Goal: Transaction & Acquisition: Purchase product/service

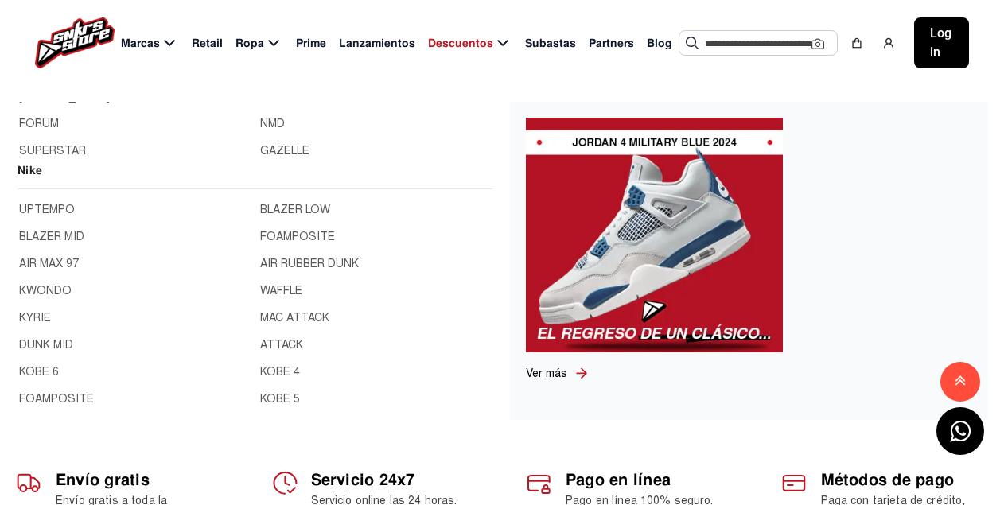
scroll to position [159, 0]
click at [724, 52] on input "text" at bounding box center [758, 43] width 107 height 24
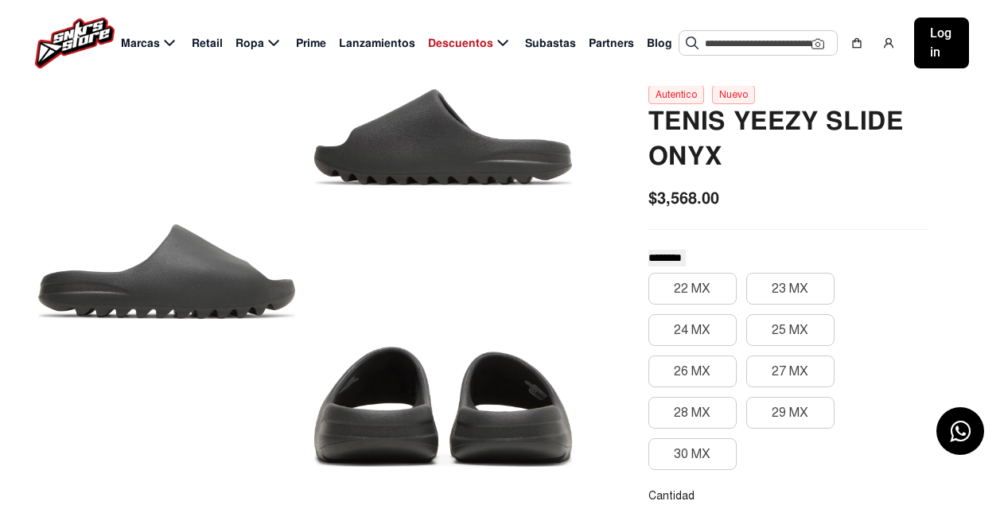
scroll to position [0, 0]
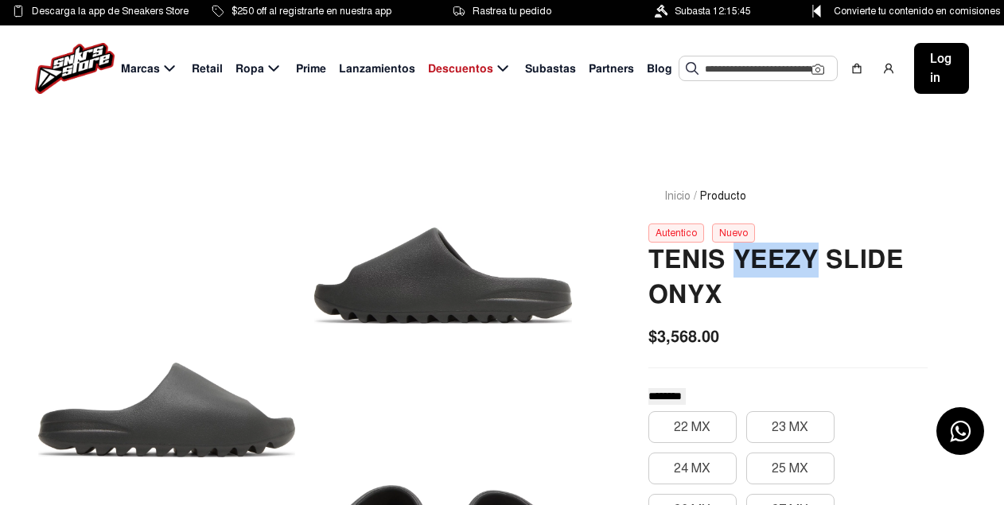
drag, startPoint x: 820, startPoint y: 257, endPoint x: 737, endPoint y: 265, distance: 83.1
click at [737, 265] on h2 "Tenis Yeezy Slide Onyx" at bounding box center [787, 278] width 279 height 70
copy h2 "Yeezy"
click at [725, 74] on input "text" at bounding box center [758, 68] width 107 height 24
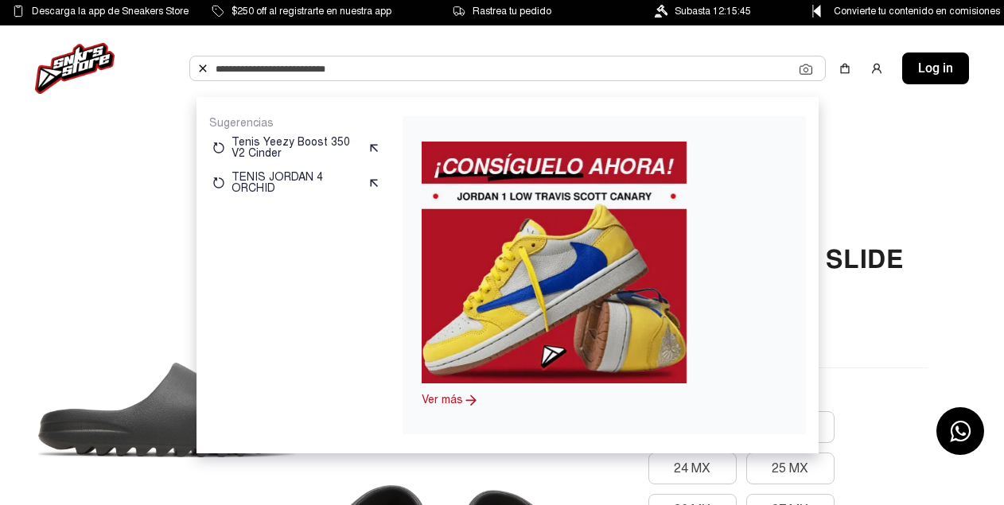
paste input "*****"
type input "*****"
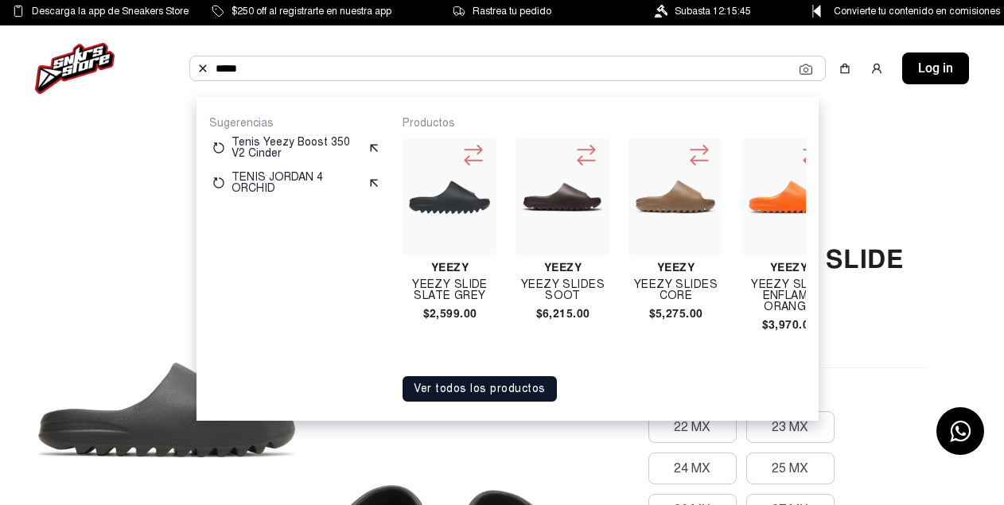
click at [543, 395] on button "Ver todos los productos" at bounding box center [480, 388] width 154 height 25
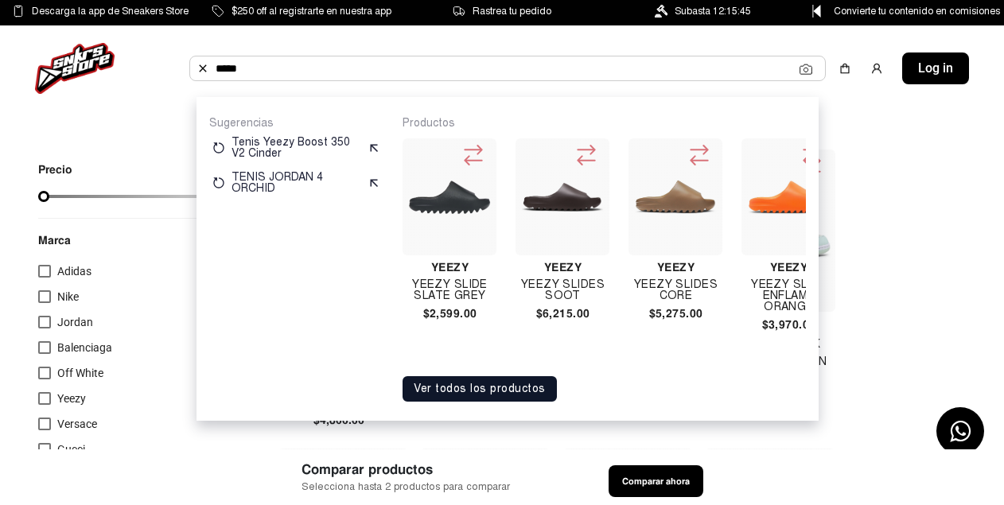
click at [483, 402] on button "Ver todos los productos" at bounding box center [480, 388] width 154 height 25
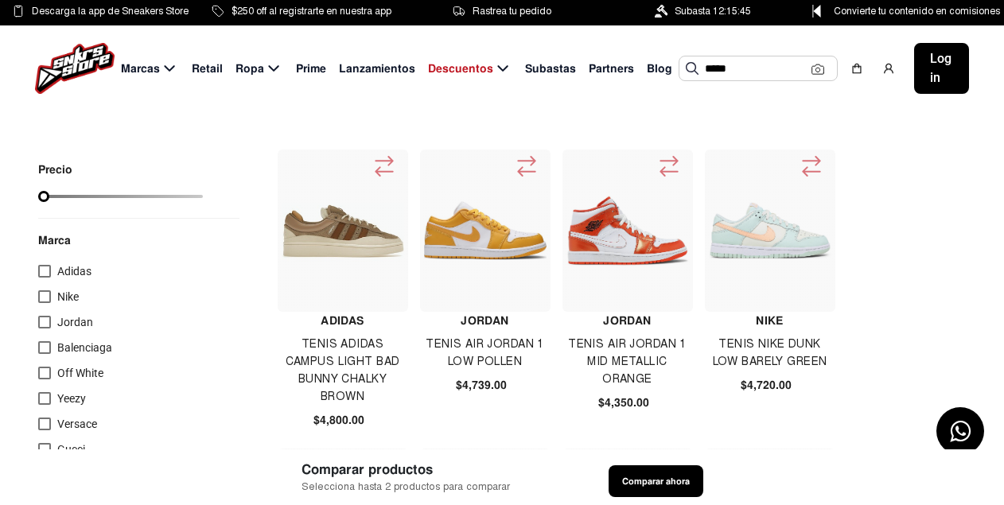
click at [733, 77] on input "*****" at bounding box center [758, 68] width 107 height 24
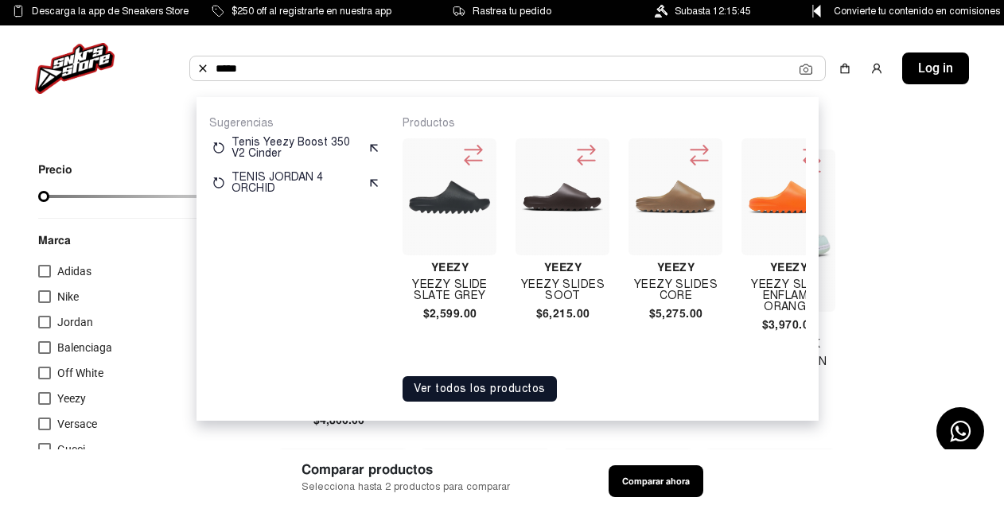
click at [469, 402] on button "Ver todos los productos" at bounding box center [480, 388] width 154 height 25
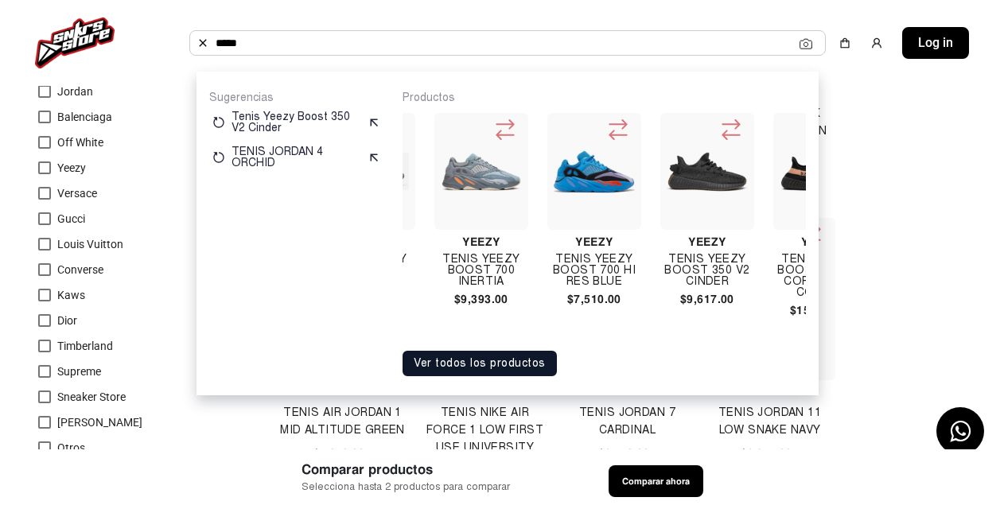
scroll to position [239, 0]
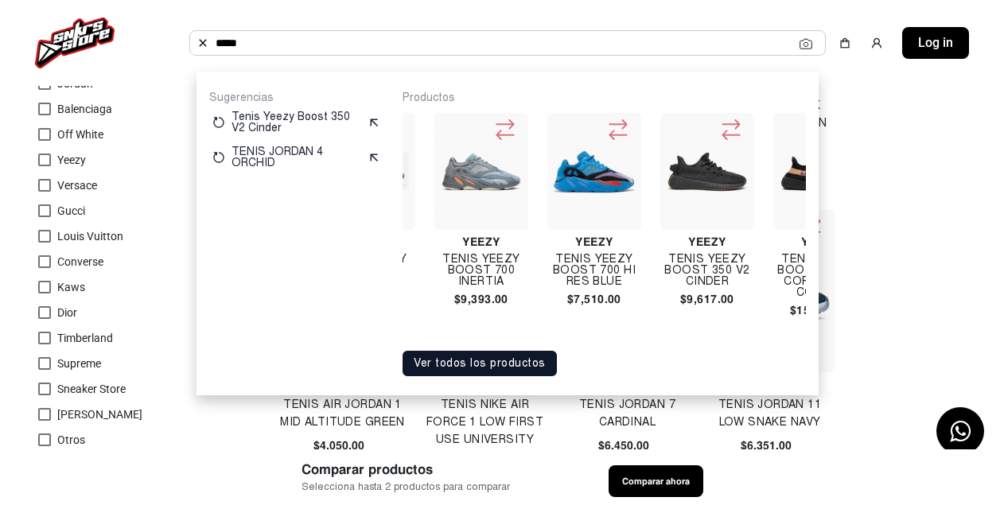
click at [496, 374] on button "Ver todos los productos" at bounding box center [480, 363] width 154 height 25
click at [448, 376] on button "Ver todos los productos" at bounding box center [480, 363] width 154 height 25
click at [440, 373] on button "Ver todos los productos" at bounding box center [480, 363] width 154 height 25
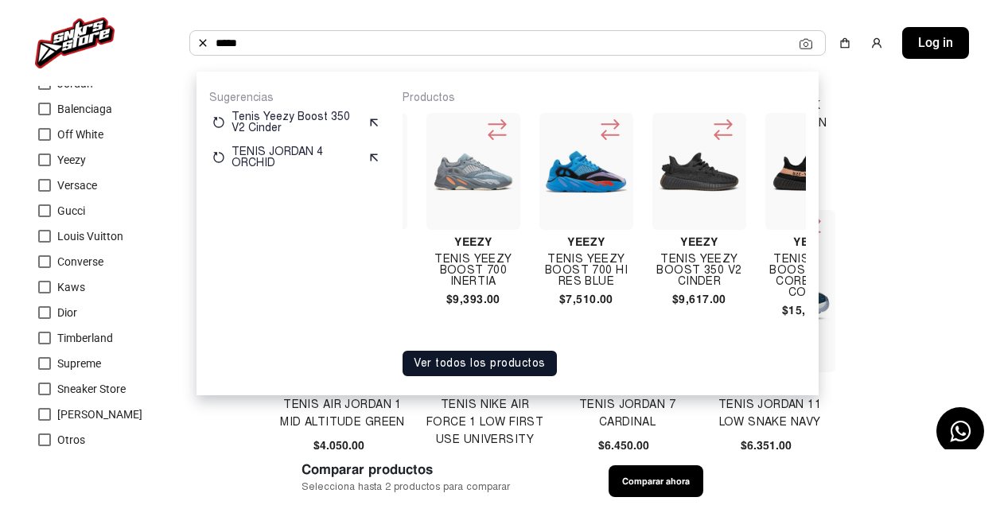
scroll to position [0, 904]
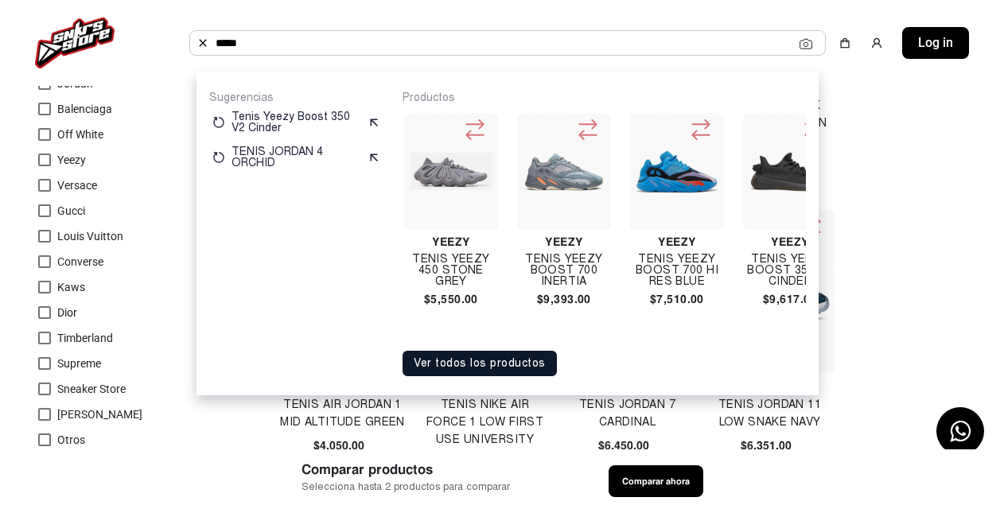
click at [386, 49] on input "*****" at bounding box center [508, 43] width 584 height 24
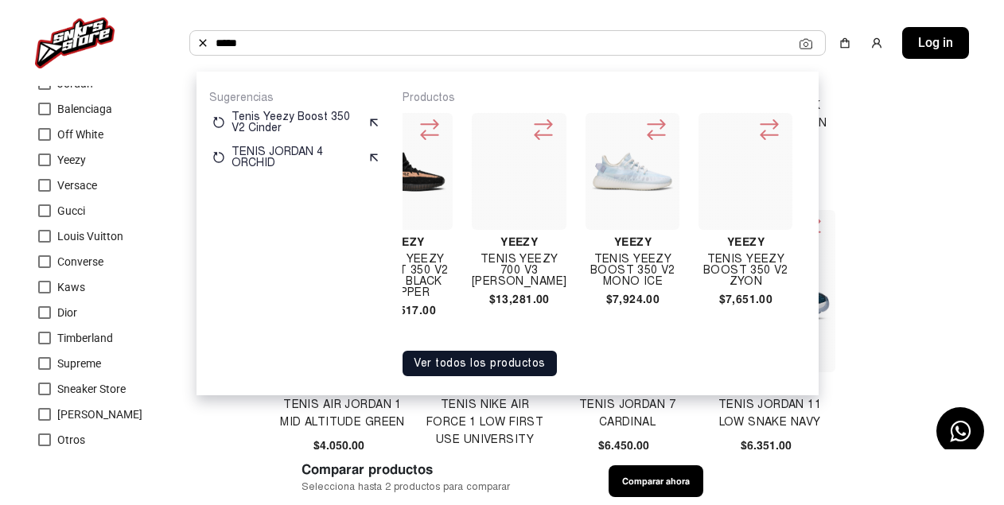
scroll to position [0, 1446]
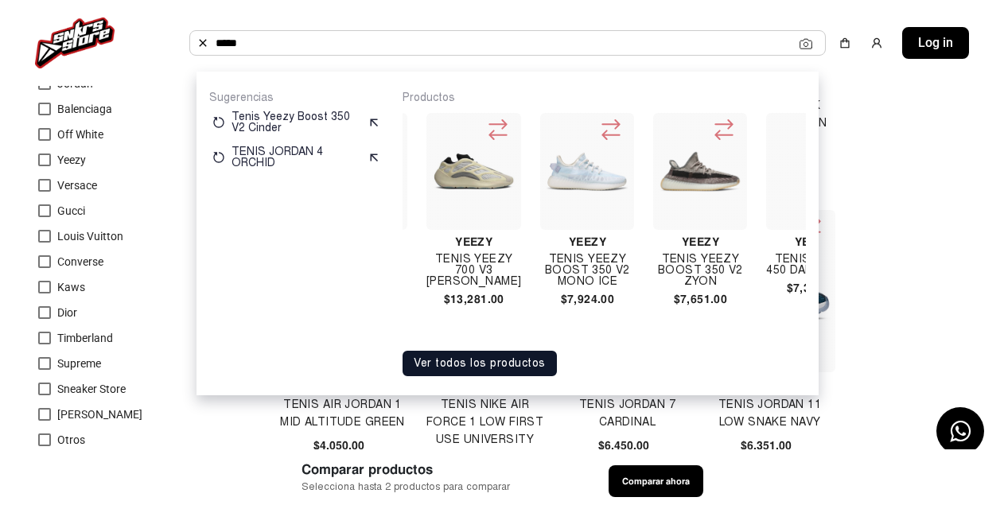
click at [591, 274] on h4 "Tenis Yeezy Boost 350 V2 Mono Ice" at bounding box center [587, 270] width 94 height 33
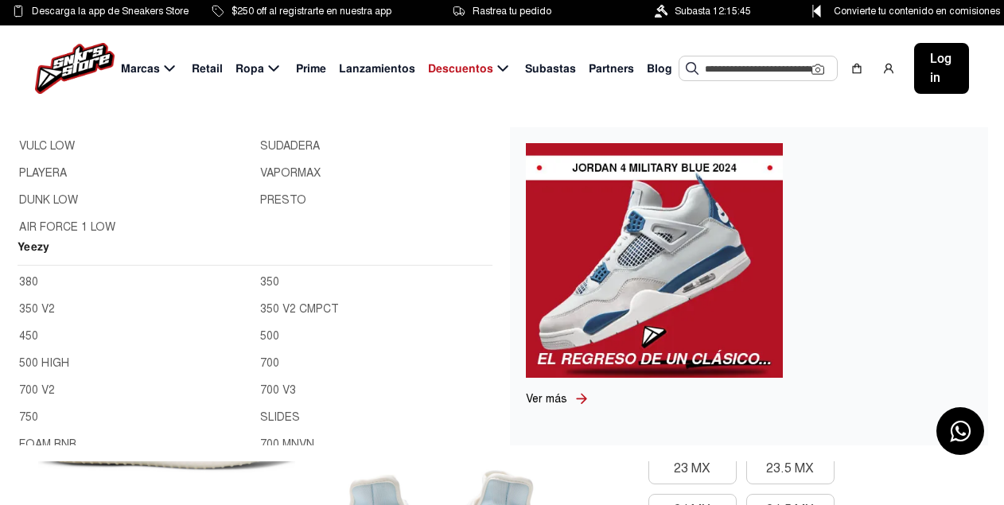
scroll to position [1273, 0]
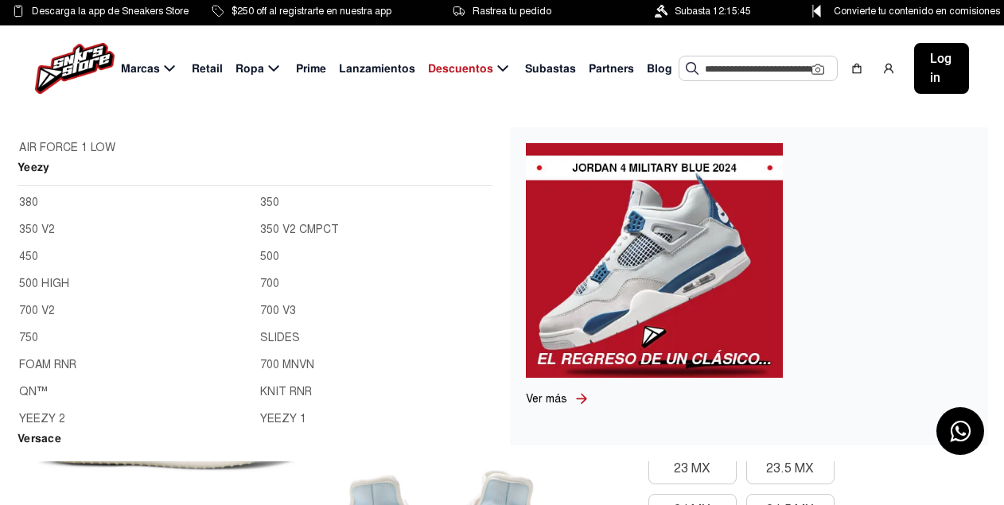
click at [31, 171] on h2 "Yeezy" at bounding box center [255, 172] width 475 height 28
click at [270, 339] on link "SLIDES" at bounding box center [375, 338] width 231 height 18
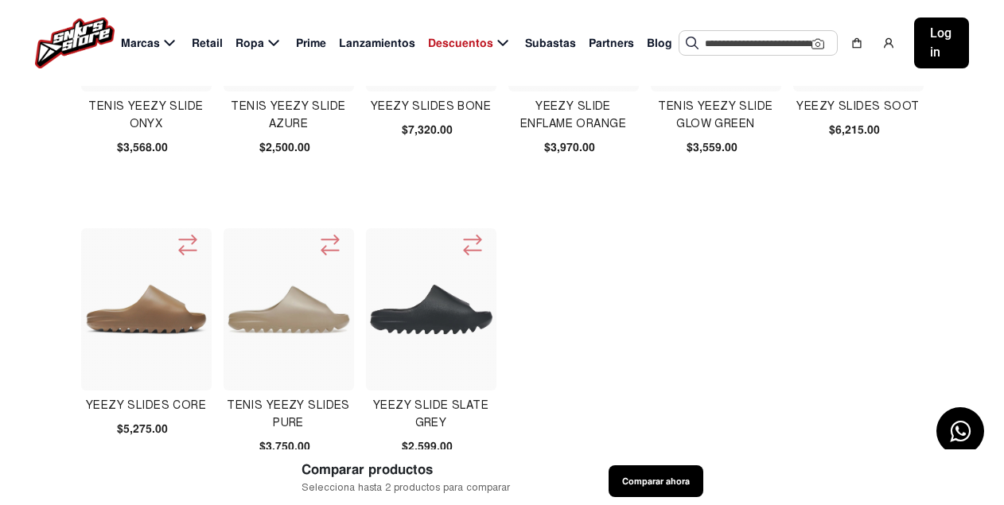
scroll to position [239, 0]
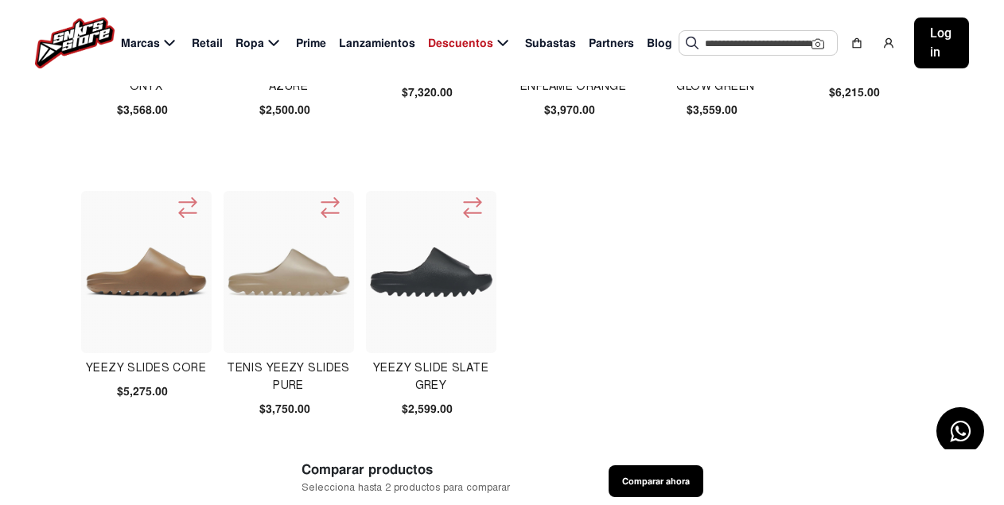
click at [444, 315] on img at bounding box center [431, 272] width 123 height 123
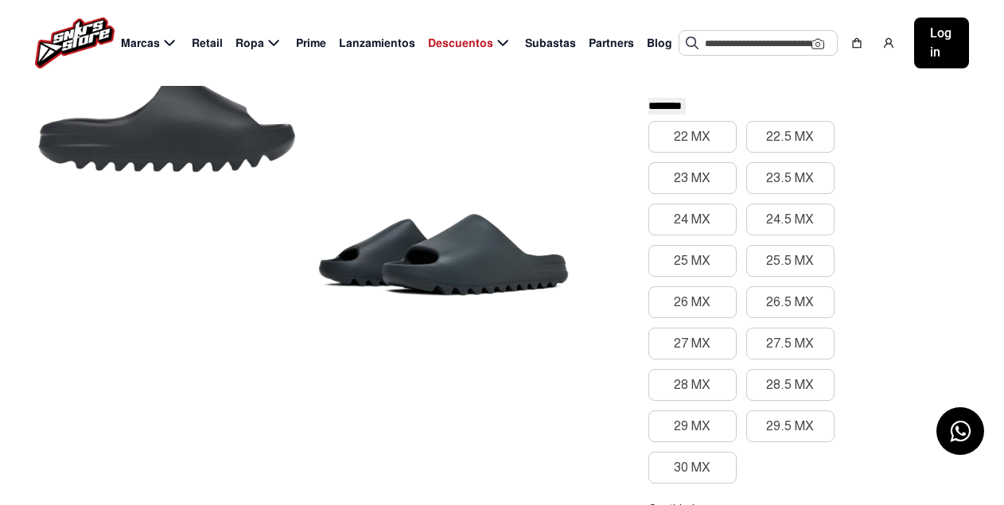
scroll to position [318, 0]
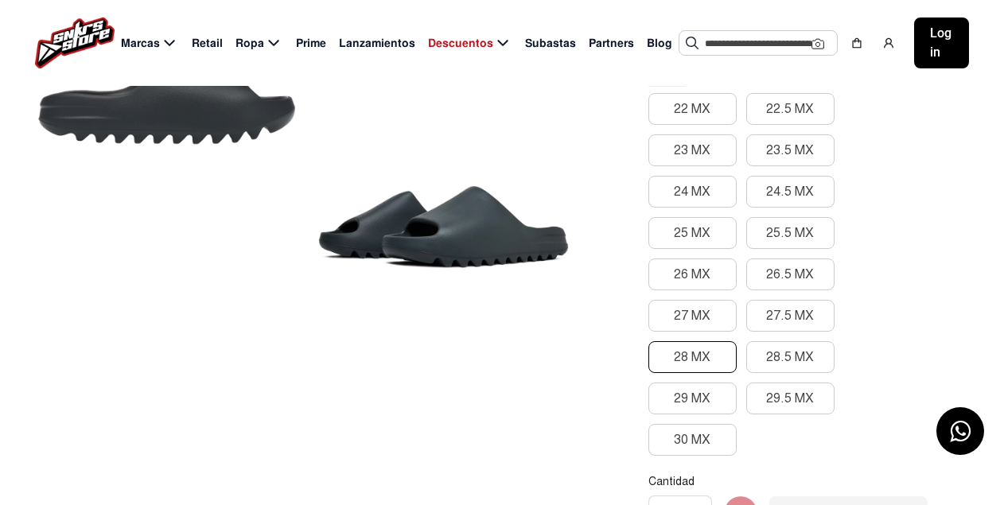
click at [688, 355] on button "28 MX" at bounding box center [692, 357] width 88 height 32
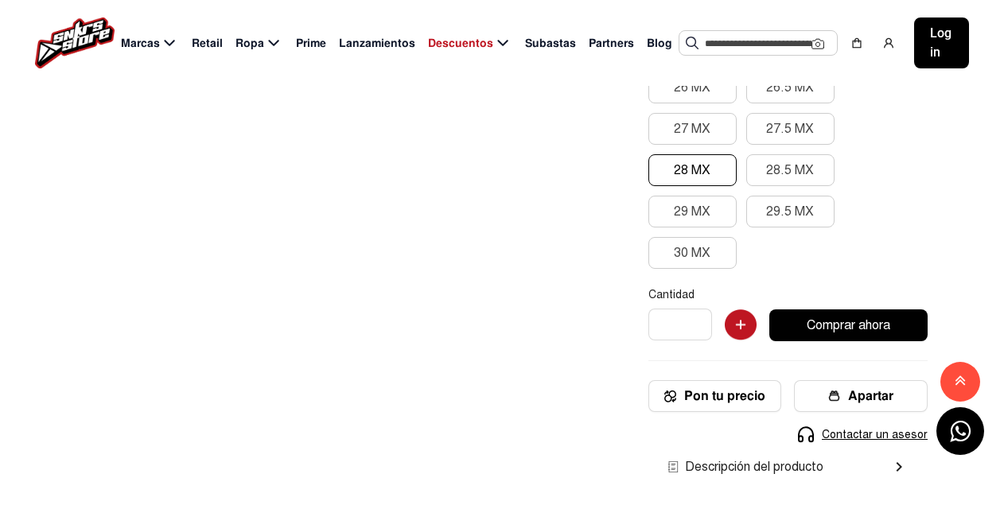
scroll to position [477, 0]
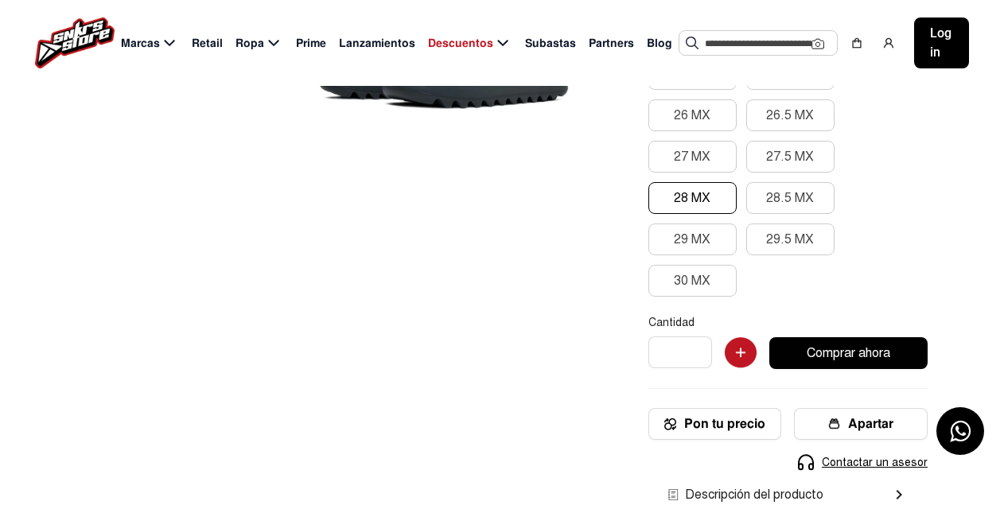
click at [823, 353] on button "Comprar ahora" at bounding box center [848, 353] width 158 height 32
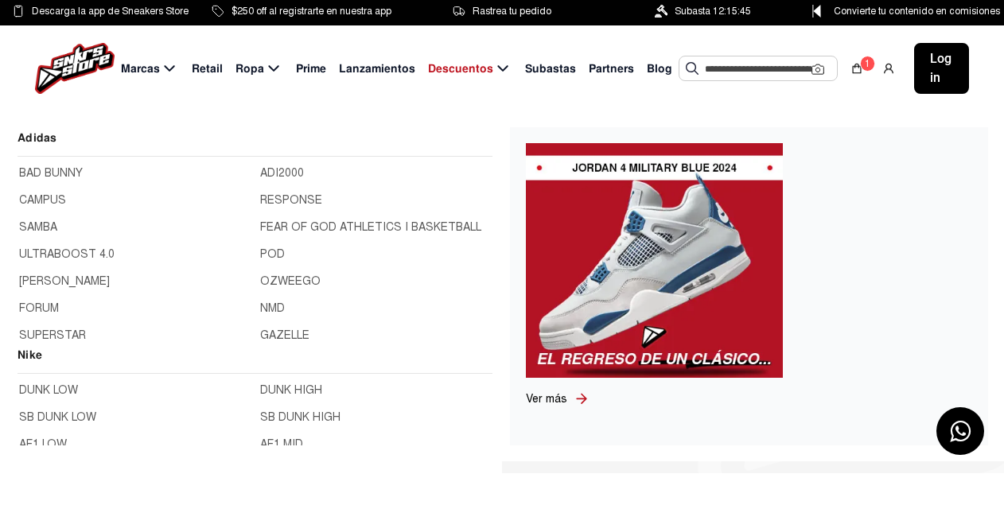
scroll to position [80, 0]
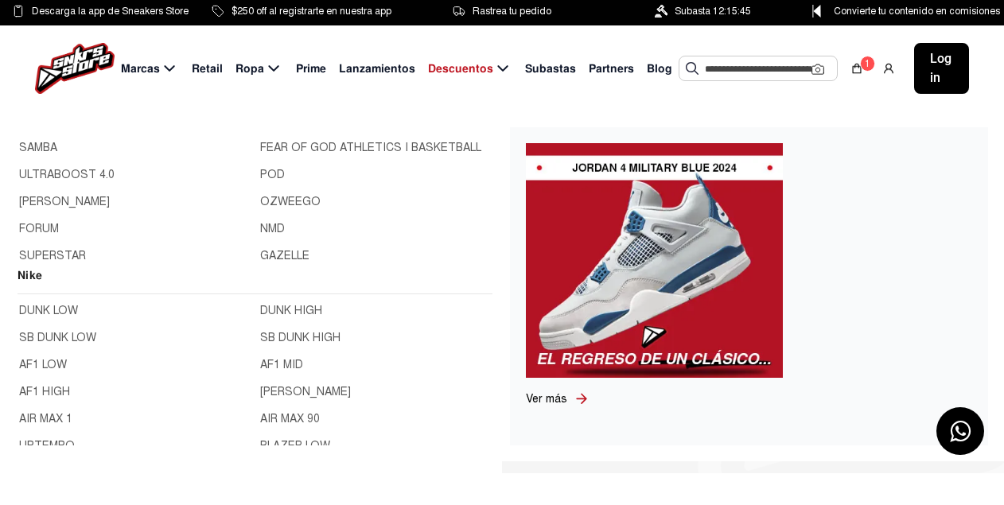
click at [93, 180] on link "ULTRABOOST 4.0" at bounding box center [134, 175] width 231 height 18
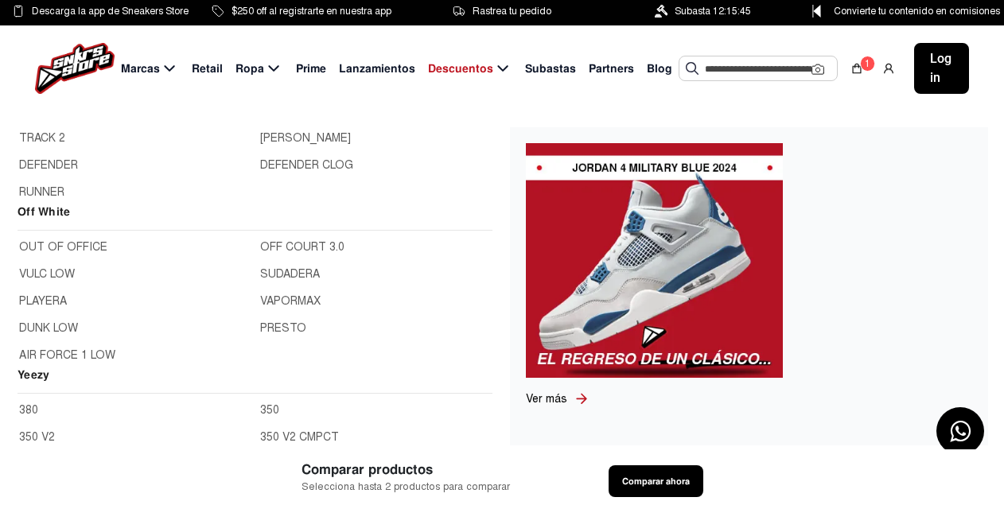
scroll to position [1034, 0]
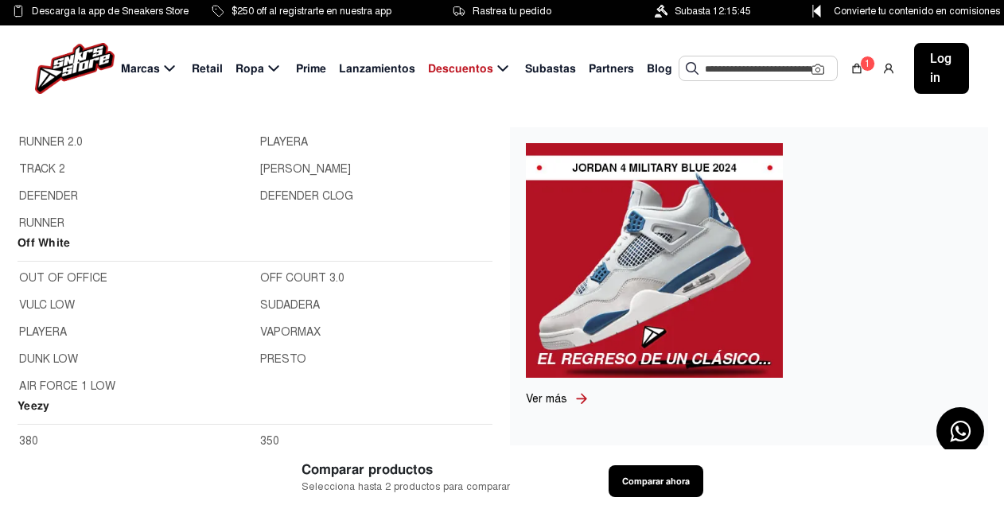
click at [48, 277] on link "OUT OF OFFICE" at bounding box center [134, 279] width 231 height 18
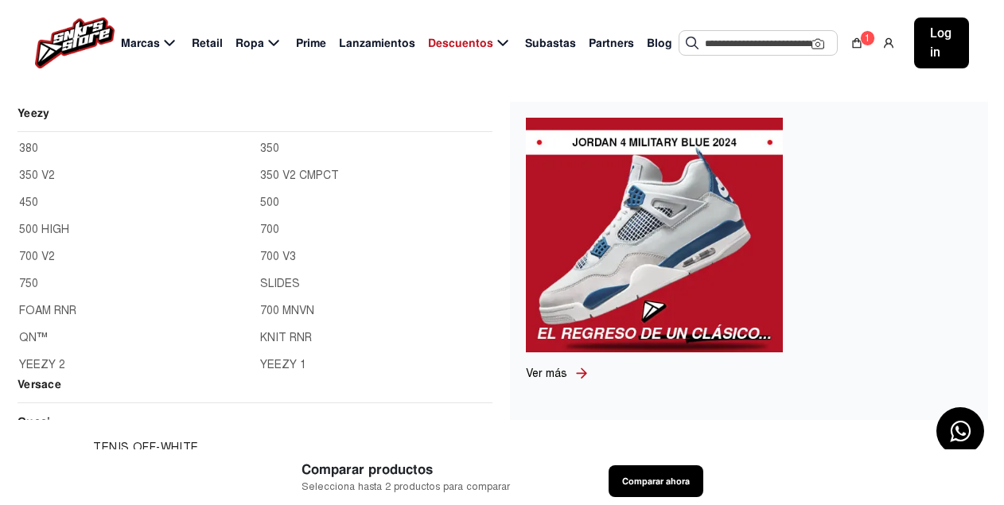
scroll to position [1273, 0]
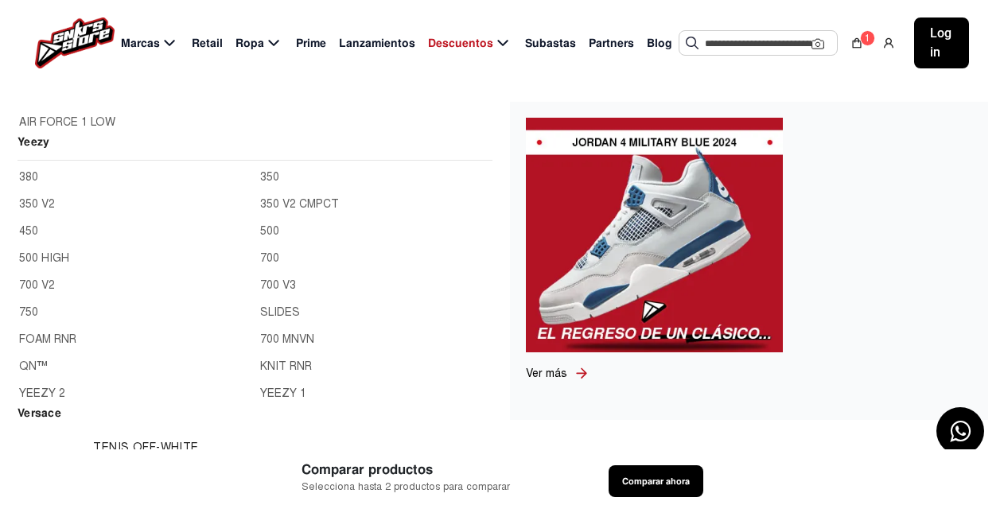
click at [40, 201] on link "350 V2" at bounding box center [134, 205] width 231 height 18
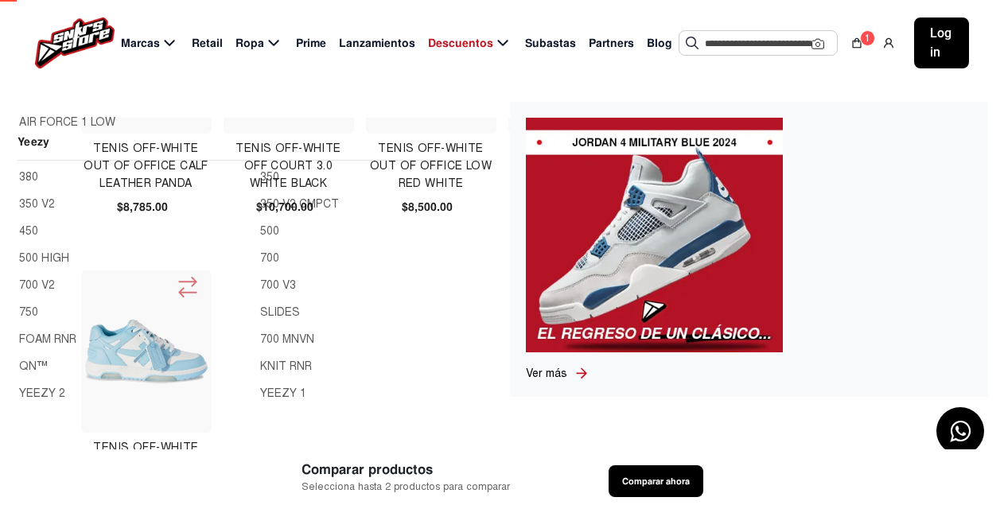
scroll to position [81, 0]
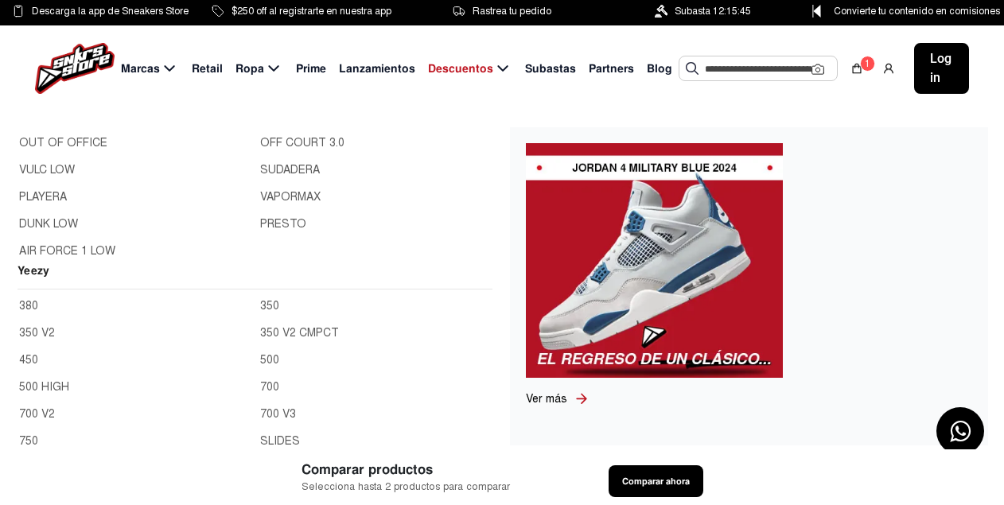
scroll to position [1114, 0]
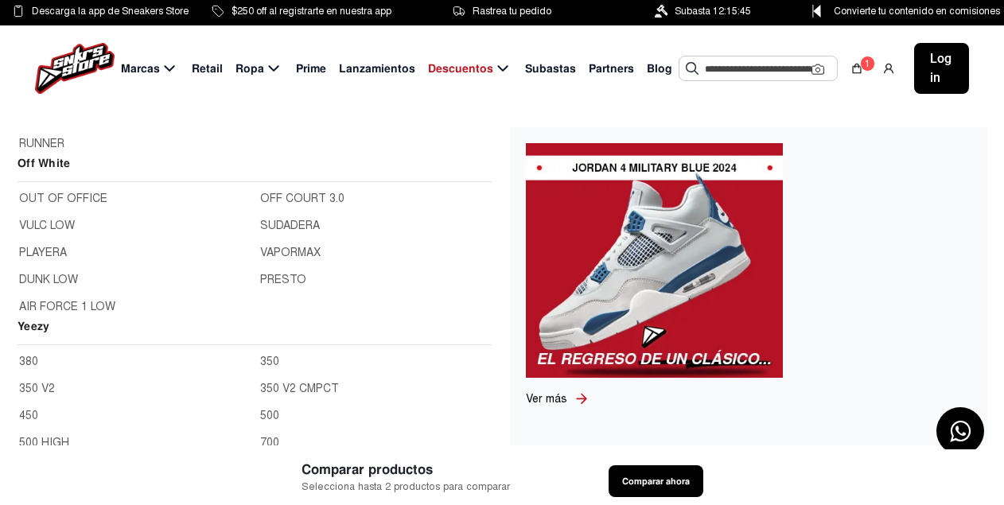
click at [267, 358] on link "350" at bounding box center [375, 362] width 231 height 18
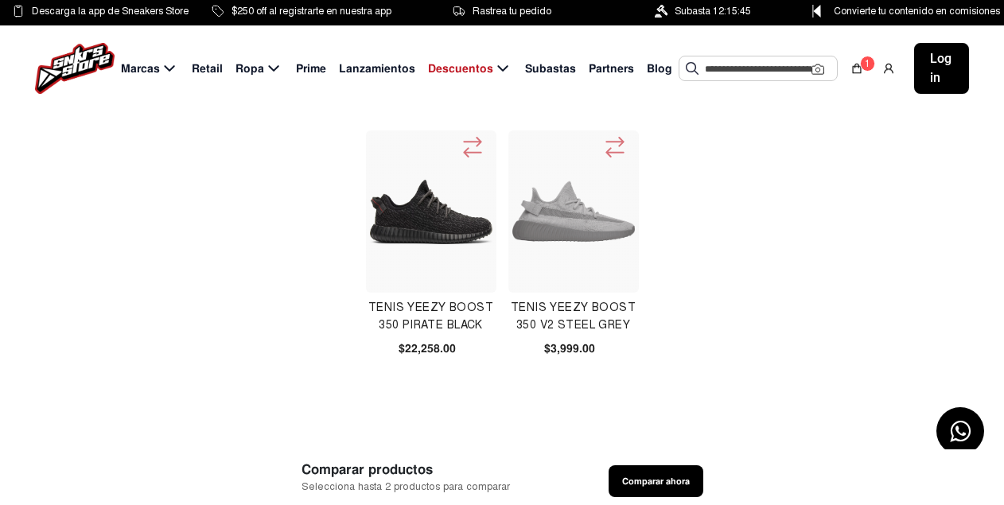
click at [718, 68] on input "text" at bounding box center [758, 68] width 107 height 24
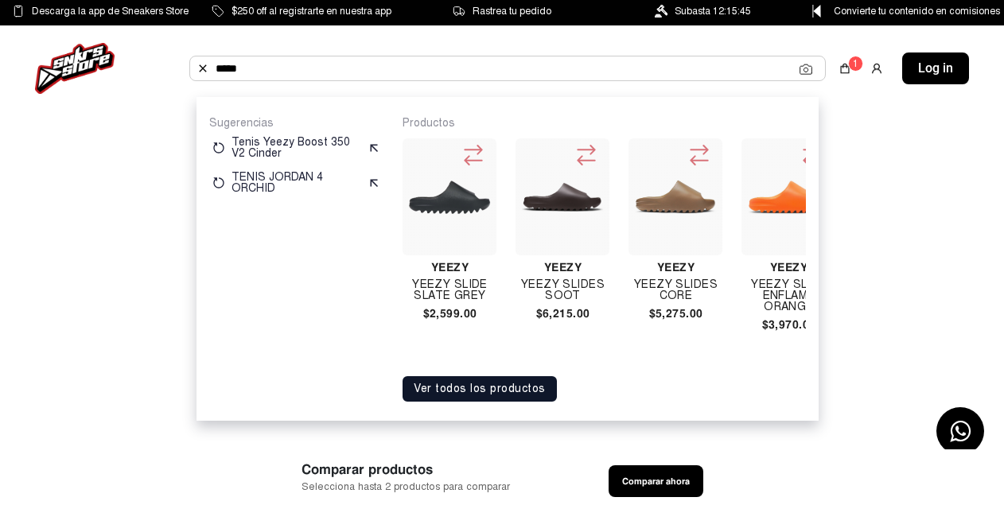
type input "*****"
click at [435, 402] on button "Ver todos los productos" at bounding box center [480, 388] width 154 height 25
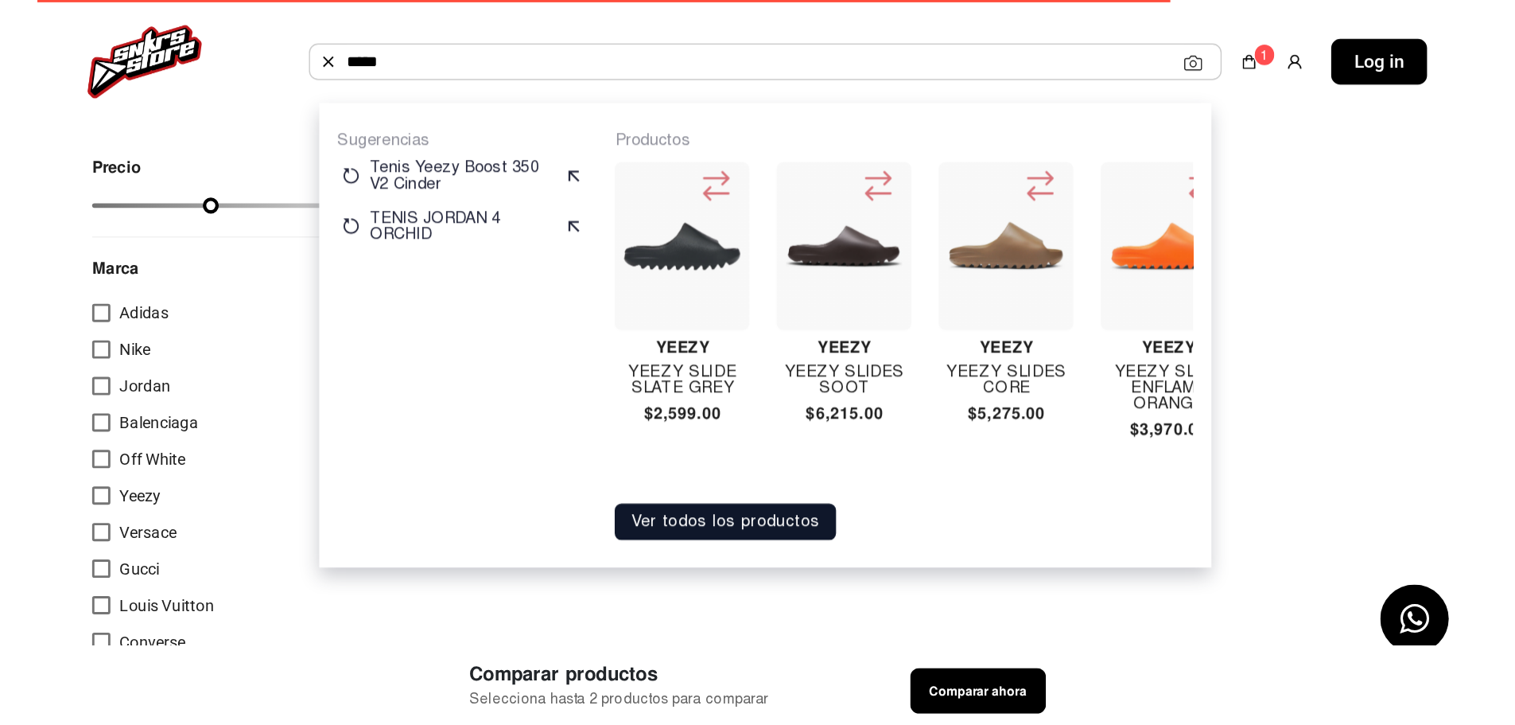
scroll to position [80, 0]
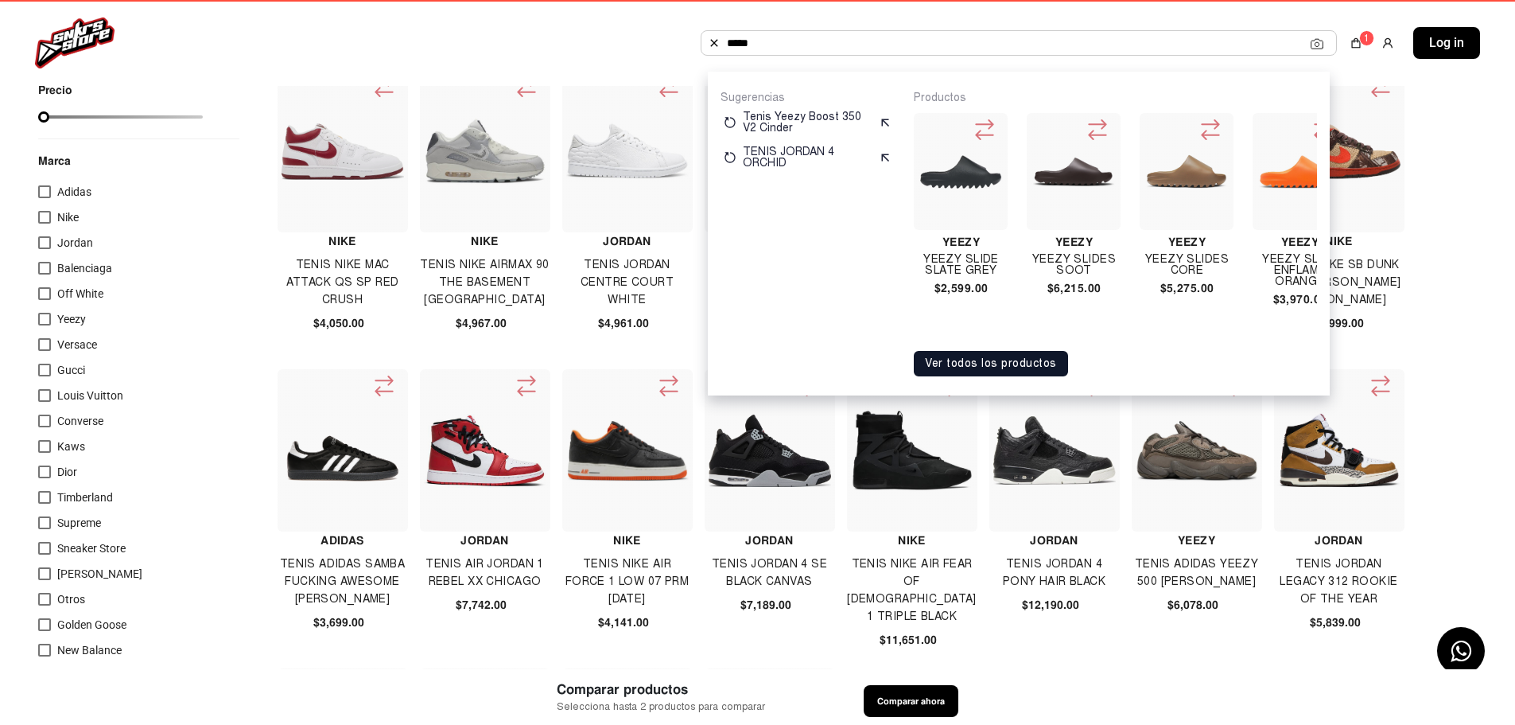
click at [1003, 317] on div "Nike Tenis Nike Mac Attack Qs Sp Red Crush $4,050.00 Nike Tenis Nike Airmax 90 …" at bounding box center [878, 512] width 1200 height 885
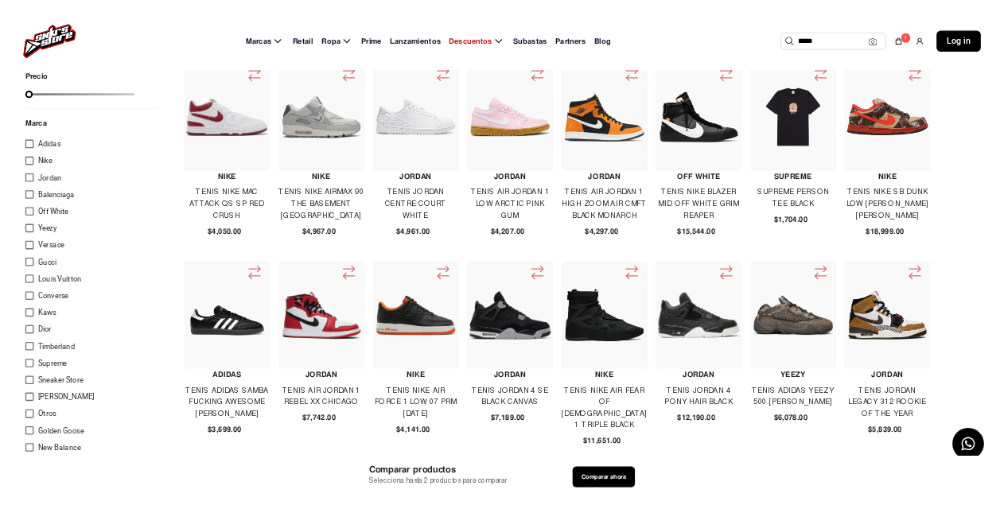
scroll to position [0, 0]
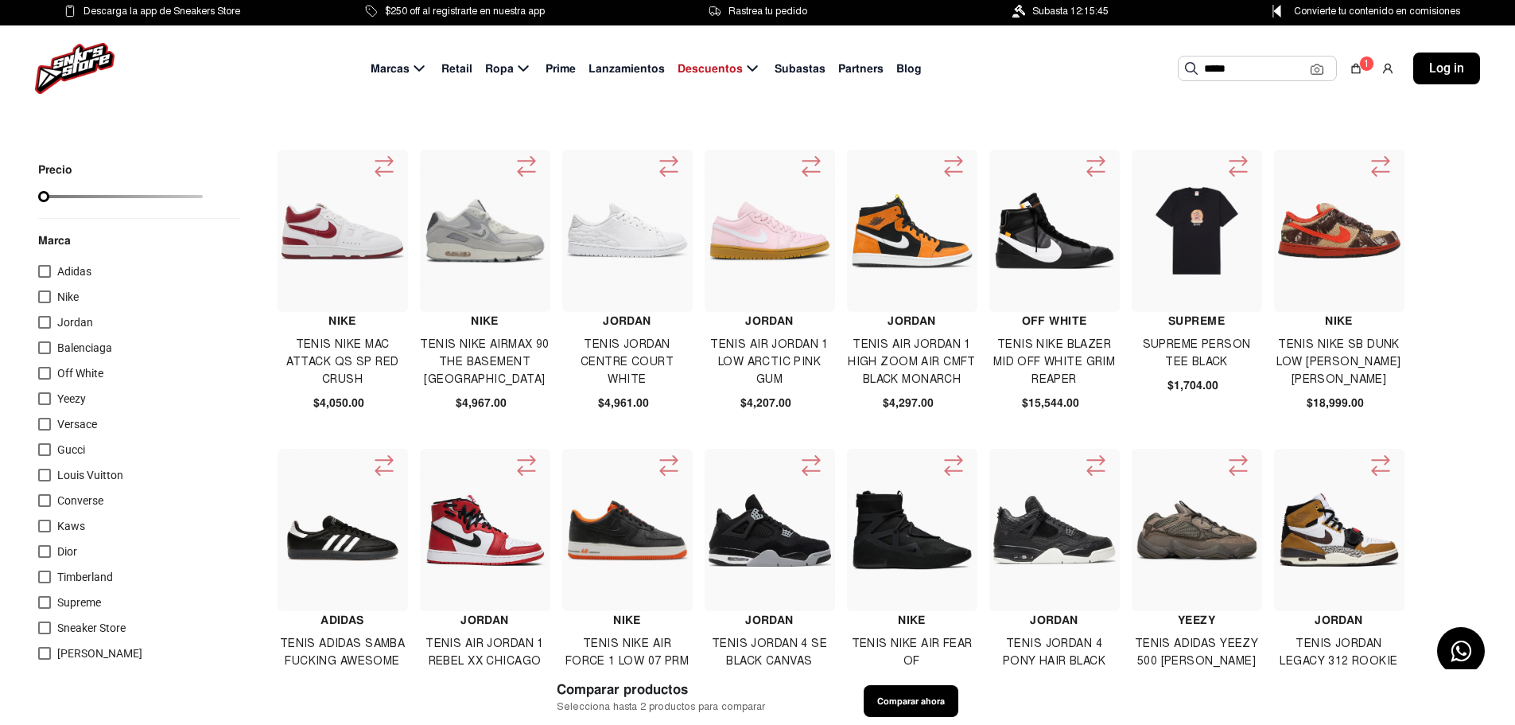
click at [1003, 68] on input "*****" at bounding box center [1257, 68] width 107 height 24
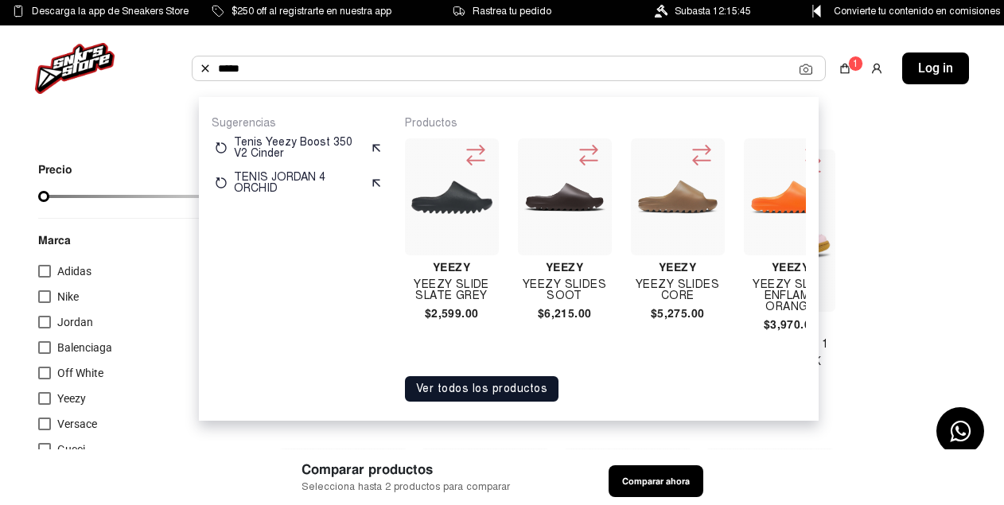
click at [468, 399] on button "Ver todos los productos" at bounding box center [482, 388] width 154 height 25
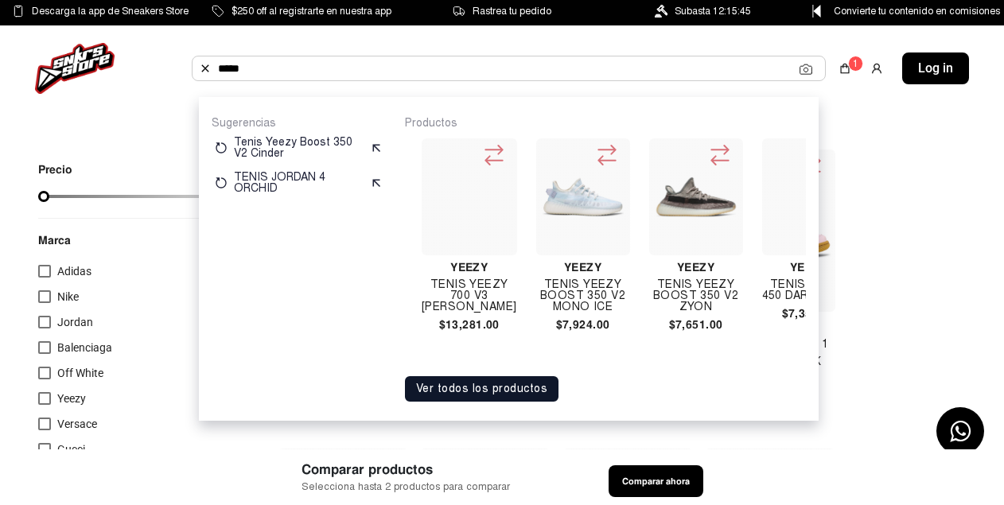
scroll to position [0, 1484]
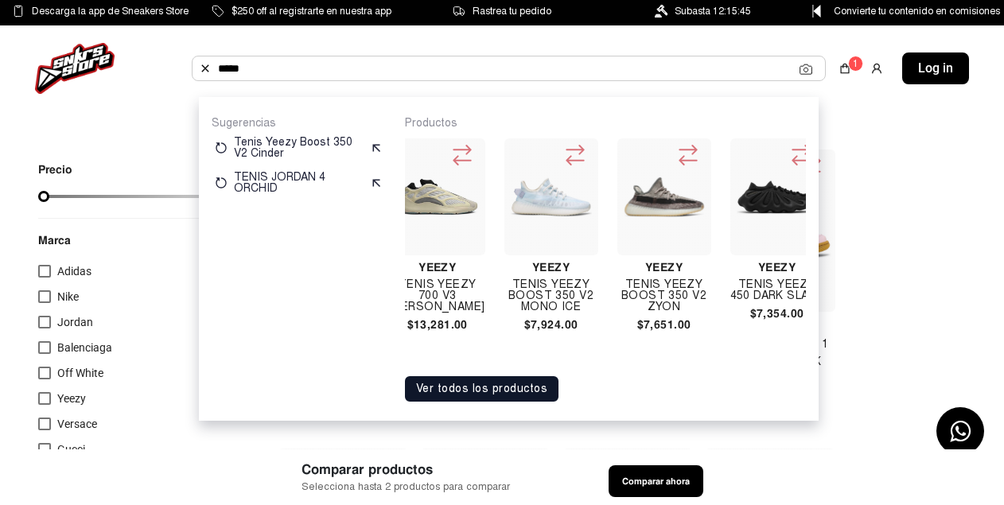
drag, startPoint x: 538, startPoint y: 302, endPoint x: 960, endPoint y: 327, distance: 423.1
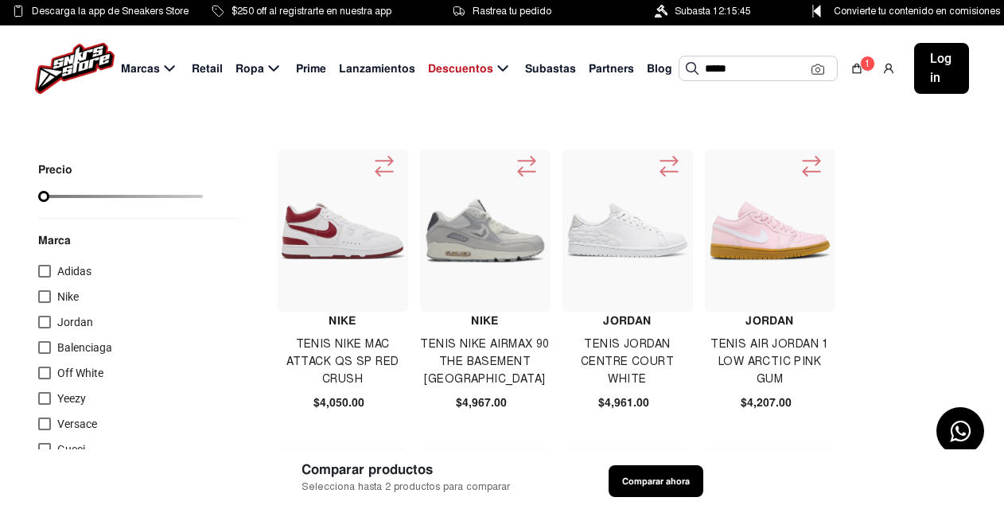
click at [769, 81] on div "***** Sugerencias Tenis Yeezy Boost 350 V2 Cinder TENIS JORDAN 4 ORCHID Product…" at bounding box center [758, 68] width 159 height 25
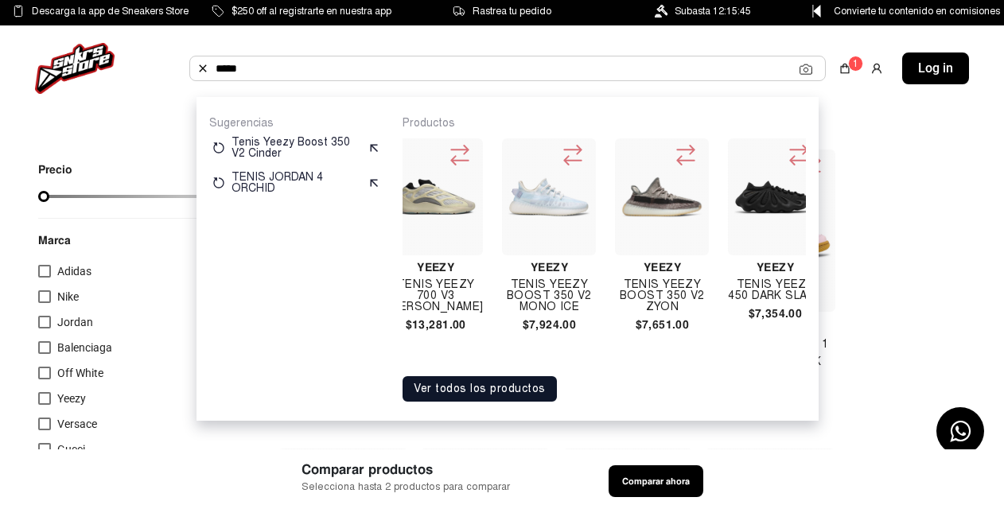
click at [747, 64] on input "*****" at bounding box center [508, 68] width 584 height 24
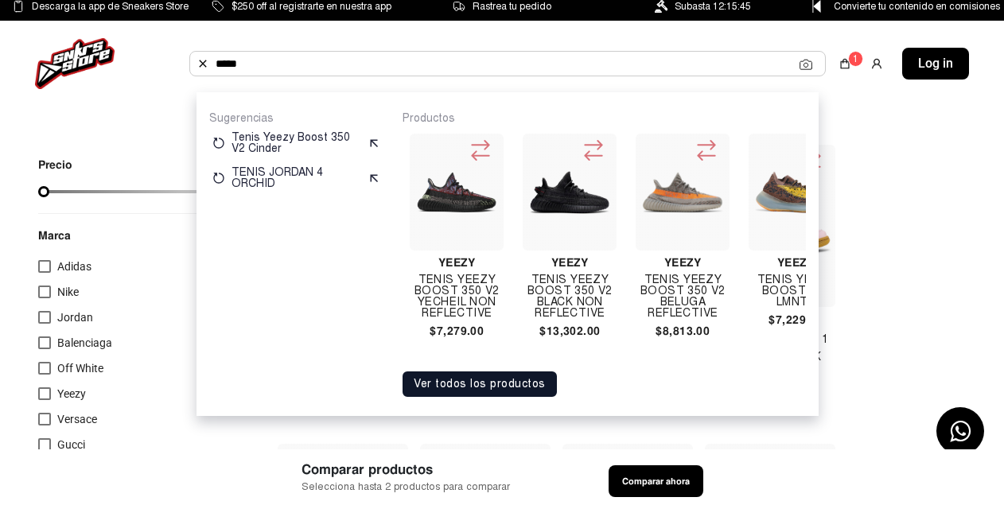
scroll to position [0, 0]
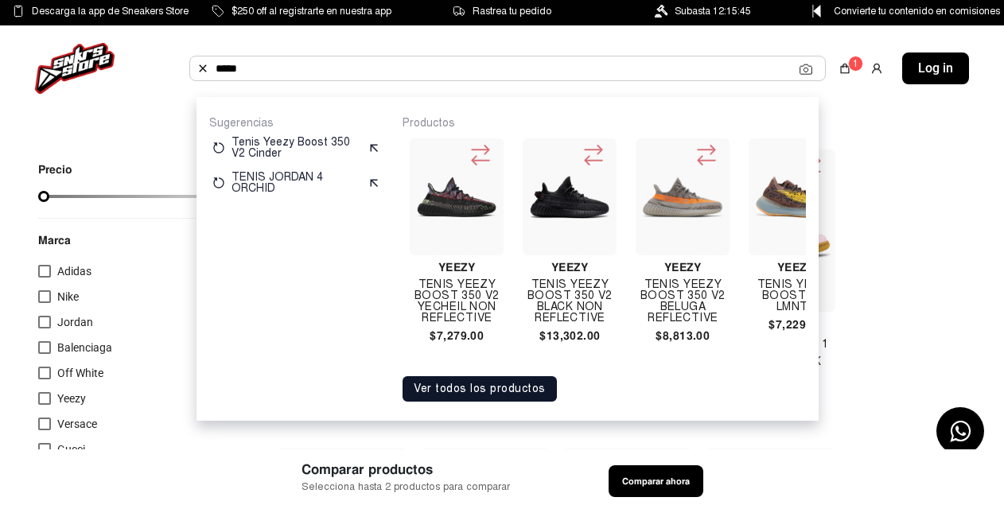
click at [527, 392] on button "Ver todos los productos" at bounding box center [480, 388] width 154 height 25
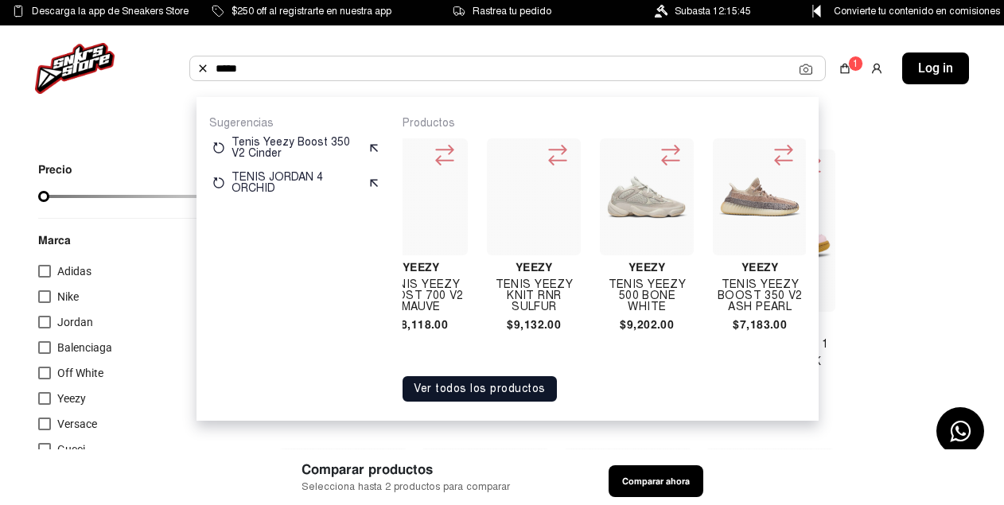
scroll to position [0, 13339]
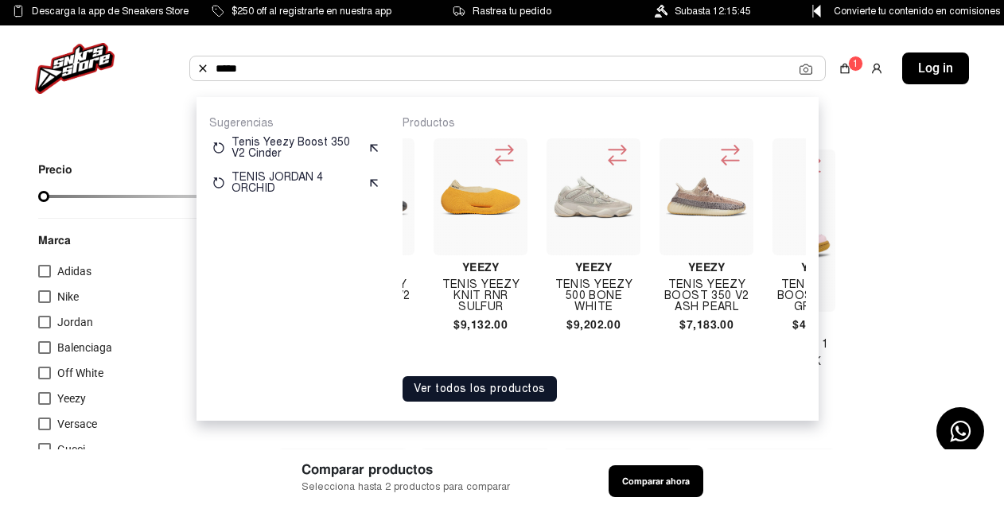
drag, startPoint x: 555, startPoint y: 286, endPoint x: 570, endPoint y: 212, distance: 76.3
click at [573, 206] on img at bounding box center [593, 197] width 81 height 81
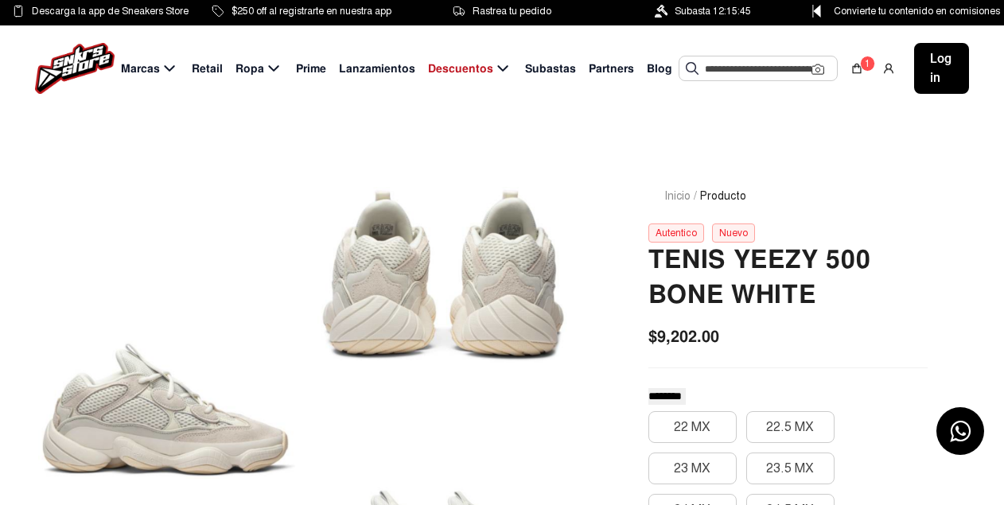
click at [369, 72] on span "Lanzamientos" at bounding box center [377, 68] width 76 height 17
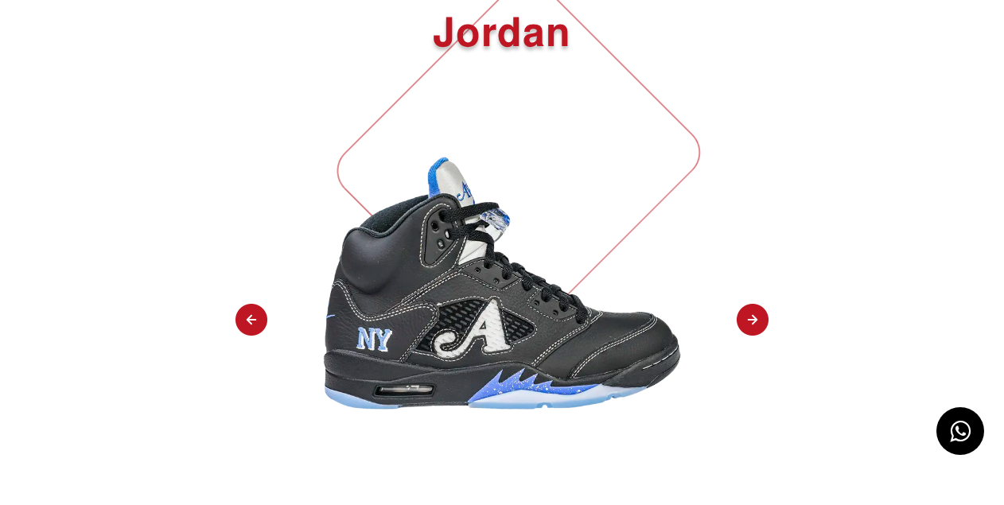
scroll to position [159, 0]
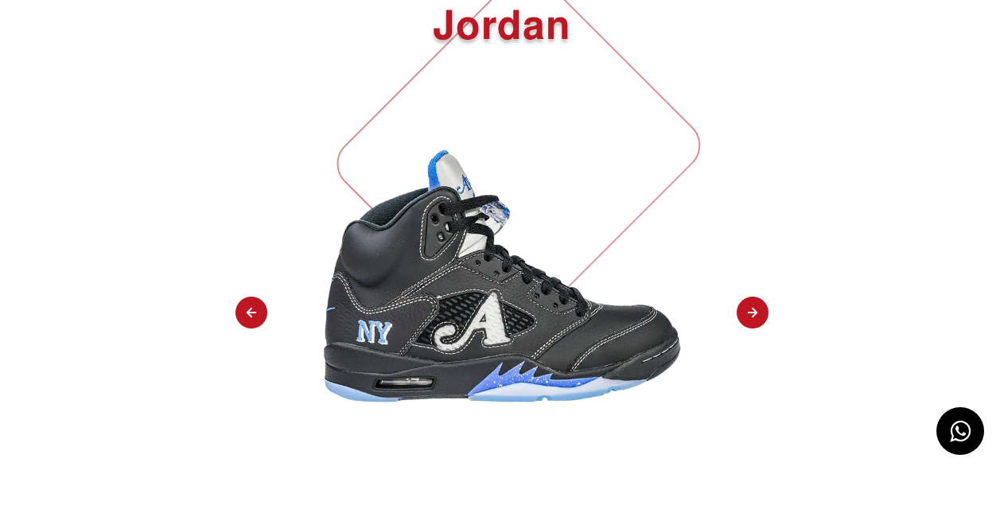
click at [745, 306] on img at bounding box center [753, 313] width 32 height 33
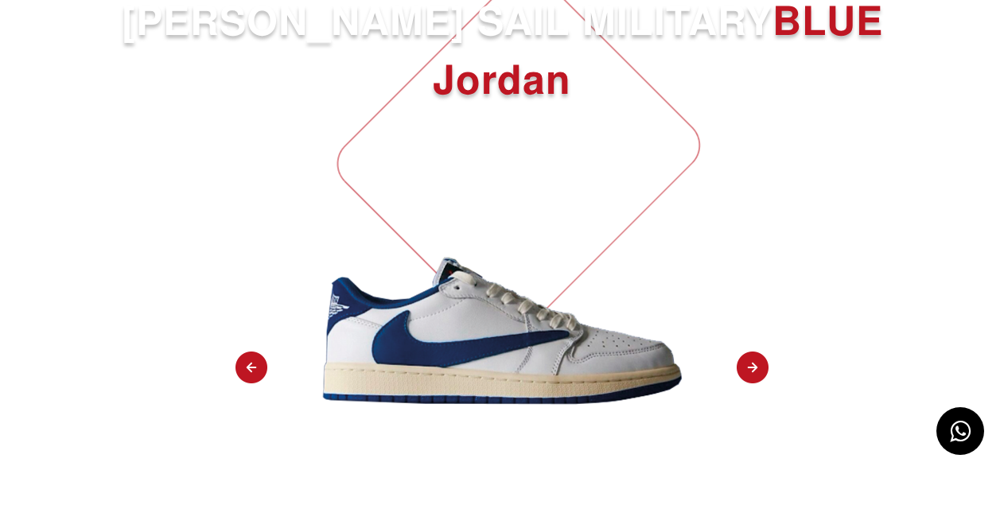
click at [752, 361] on img at bounding box center [753, 368] width 32 height 33
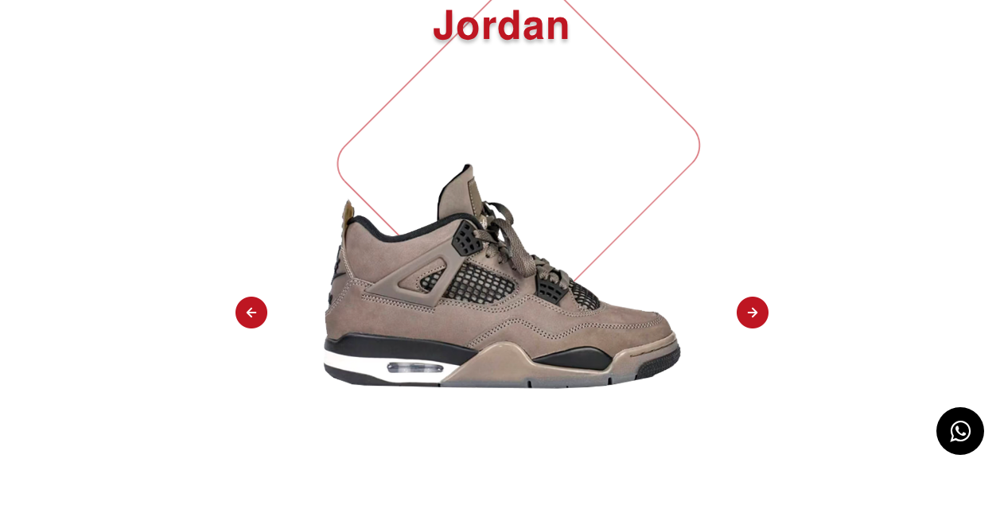
click at [753, 321] on img at bounding box center [753, 313] width 32 height 33
click at [248, 323] on img at bounding box center [251, 313] width 32 height 33
click at [749, 327] on img at bounding box center [753, 313] width 32 height 33
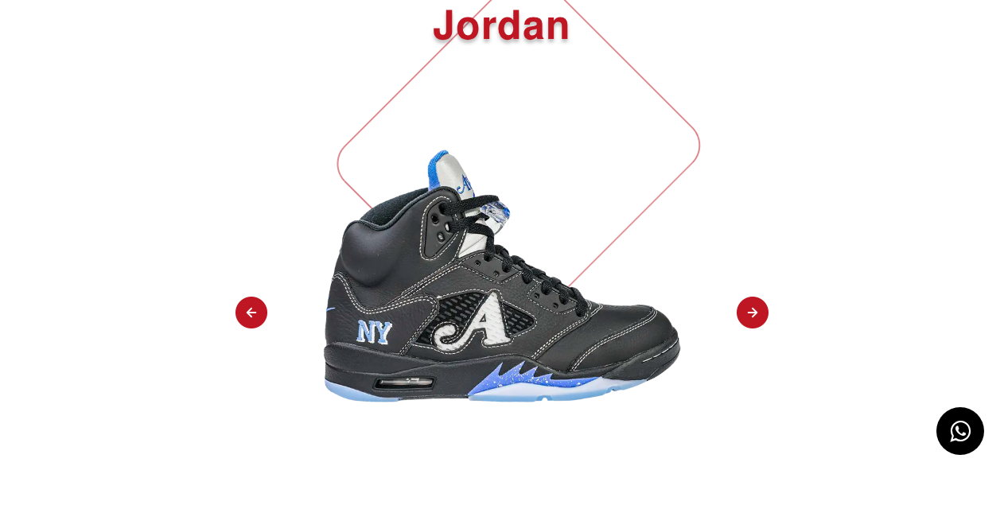
click at [749, 328] on img at bounding box center [753, 313] width 32 height 33
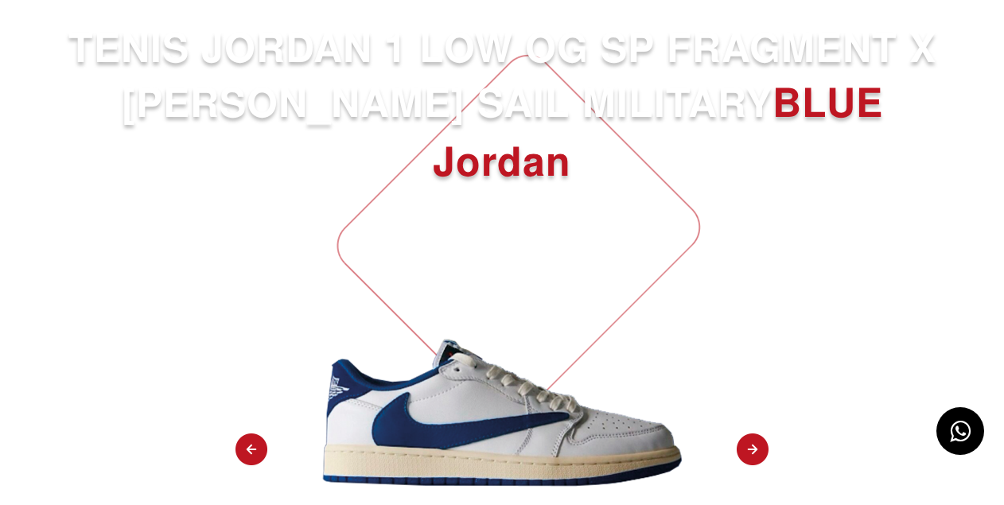
scroll to position [0, 0]
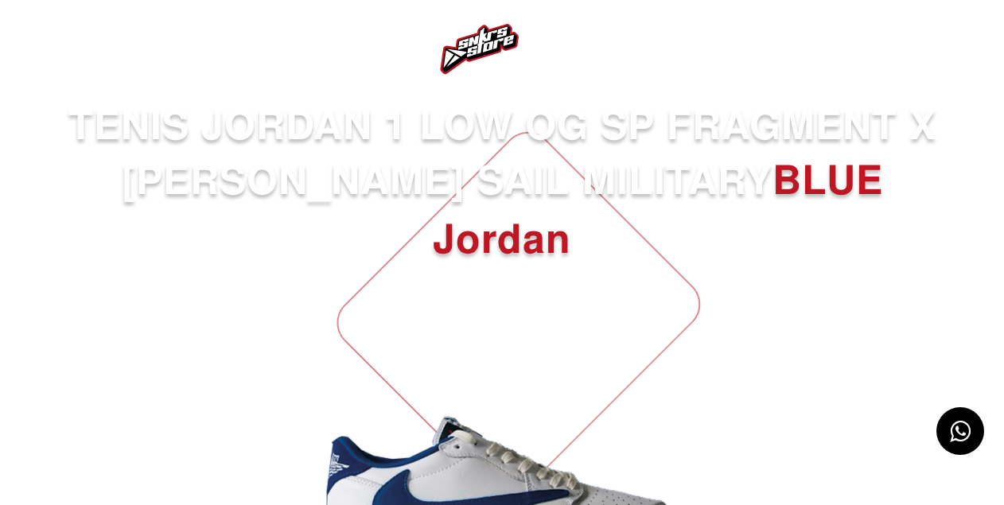
select select "**"
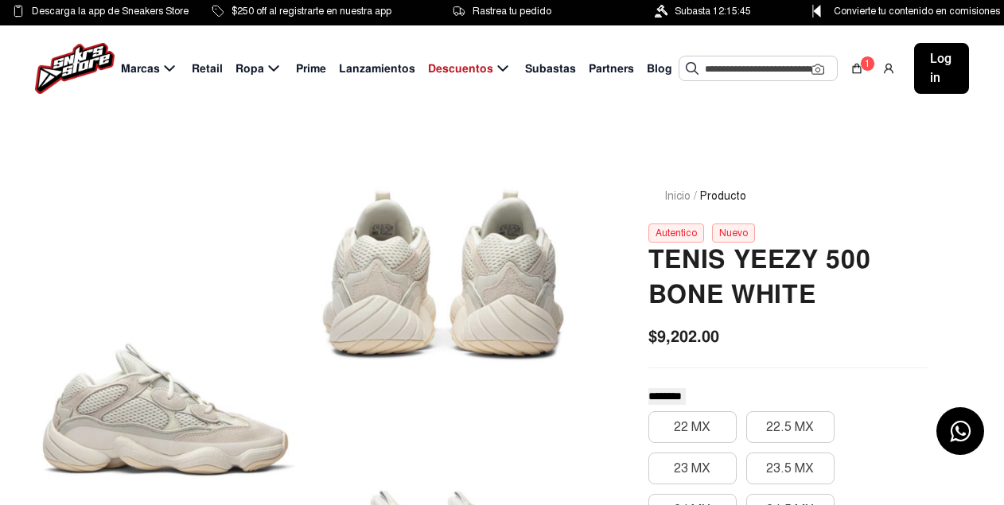
click at [306, 68] on span "Prime" at bounding box center [311, 68] width 30 height 17
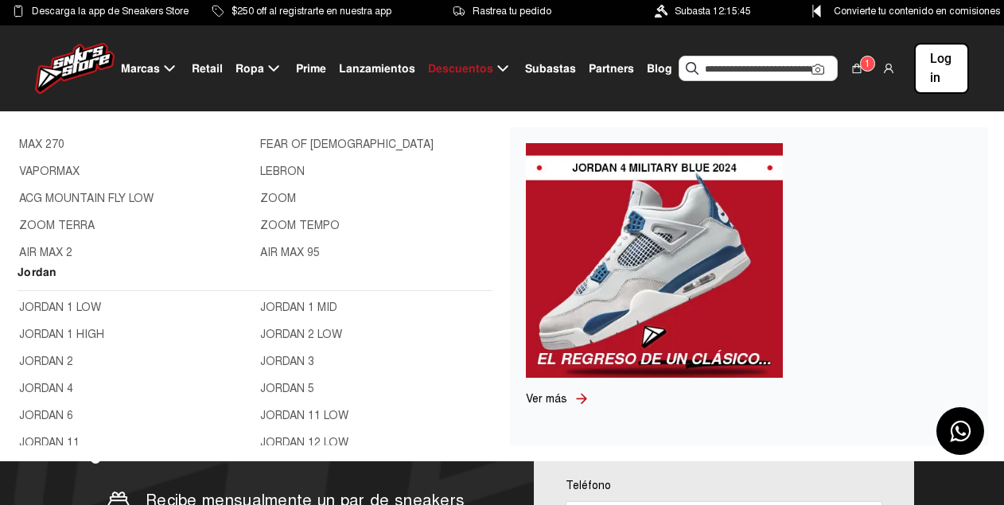
scroll to position [398, 0]
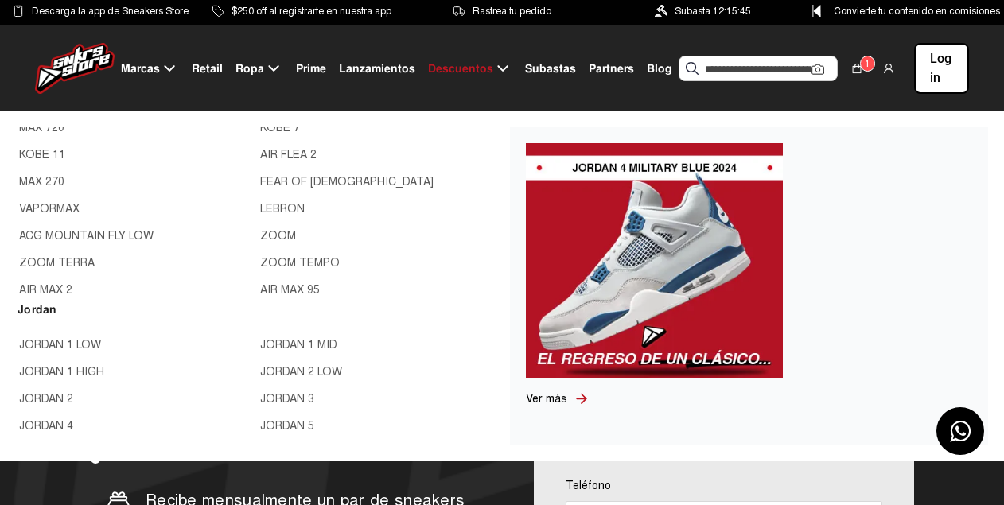
click at [41, 348] on link "JORDAN 1 LOW" at bounding box center [134, 345] width 231 height 18
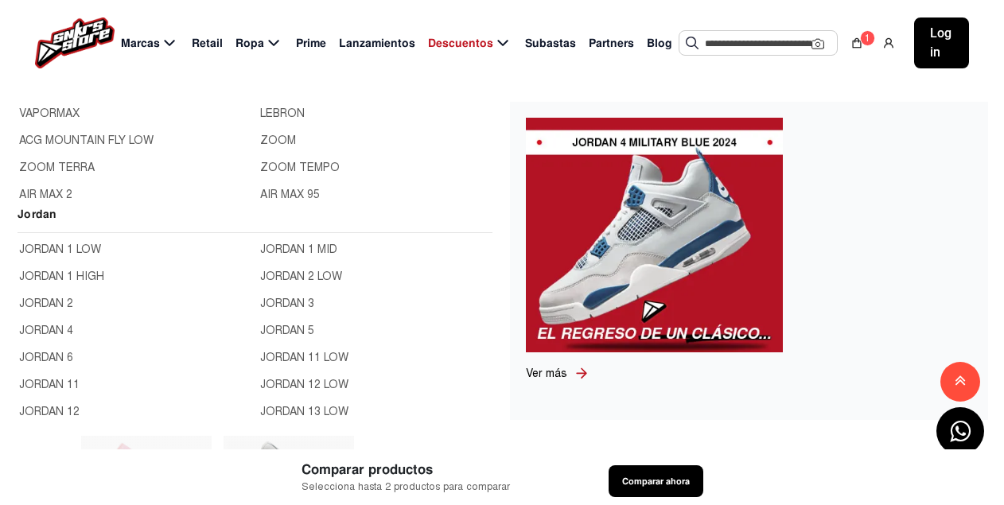
scroll to position [477, 0]
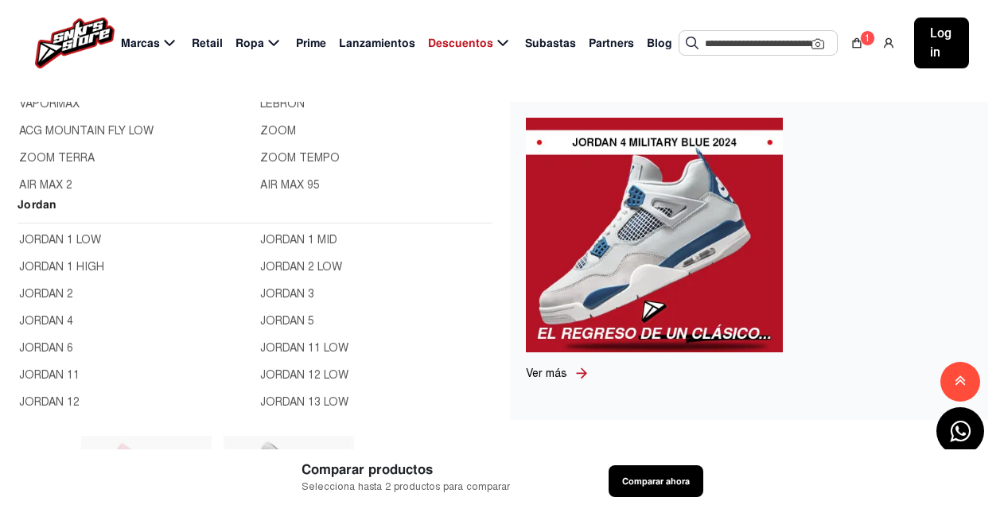
click at [296, 240] on link "JORDAN 1 MID" at bounding box center [375, 240] width 231 height 18
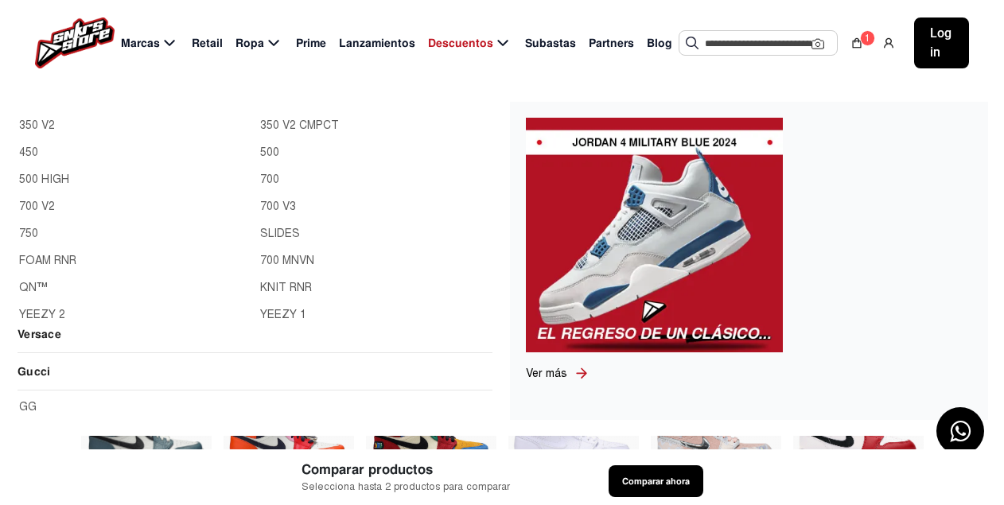
scroll to position [1352, 0]
click at [57, 316] on link "YEEZY 2" at bounding box center [134, 314] width 231 height 18
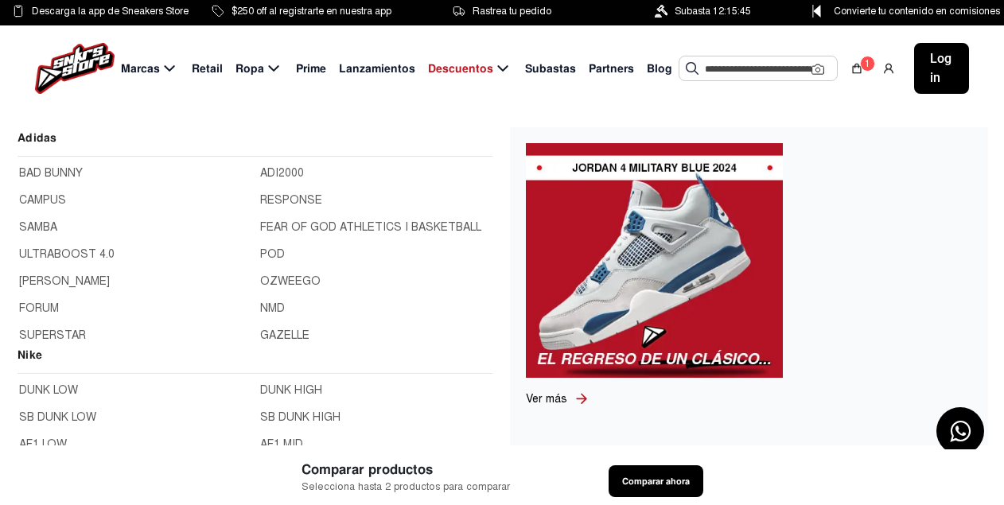
click at [161, 68] on icon at bounding box center [169, 69] width 19 height 20
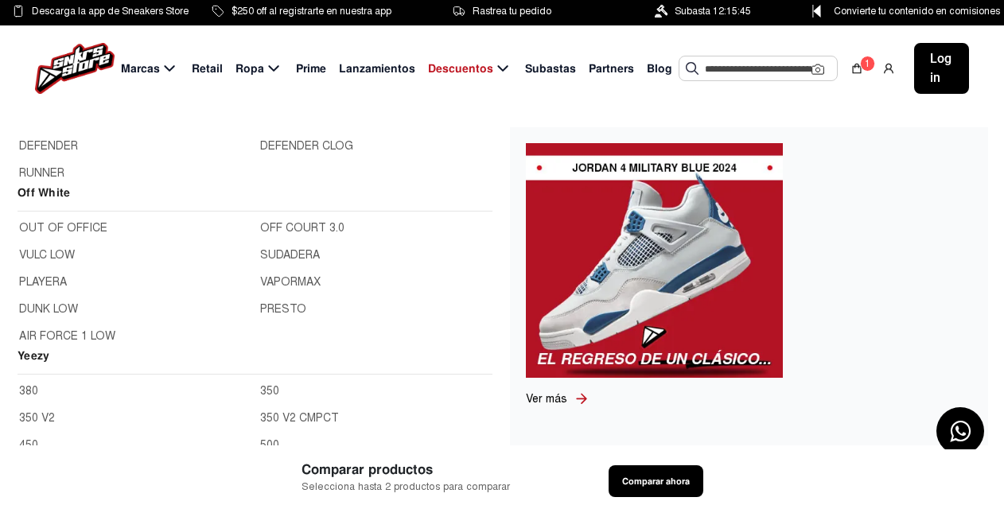
scroll to position [1193, 0]
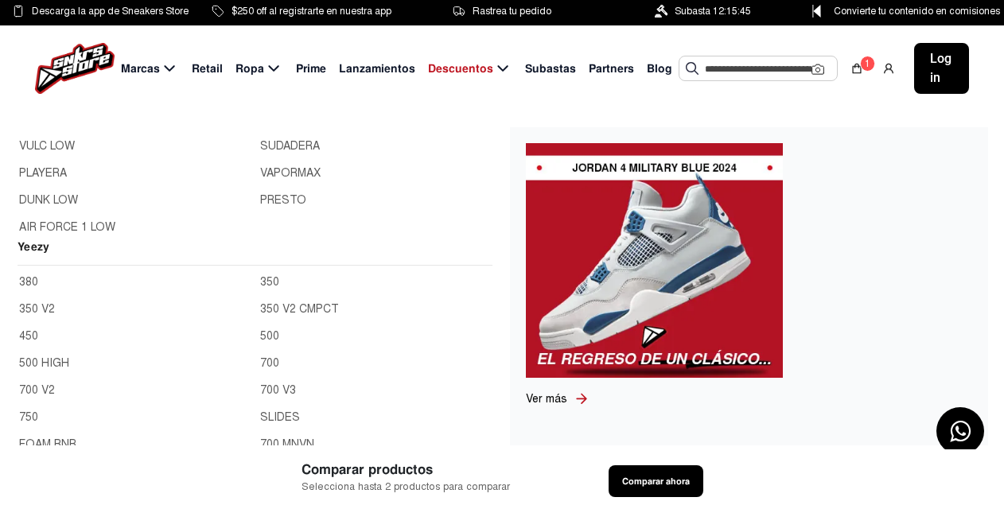
click at [46, 310] on link "350 V2" at bounding box center [134, 310] width 231 height 18
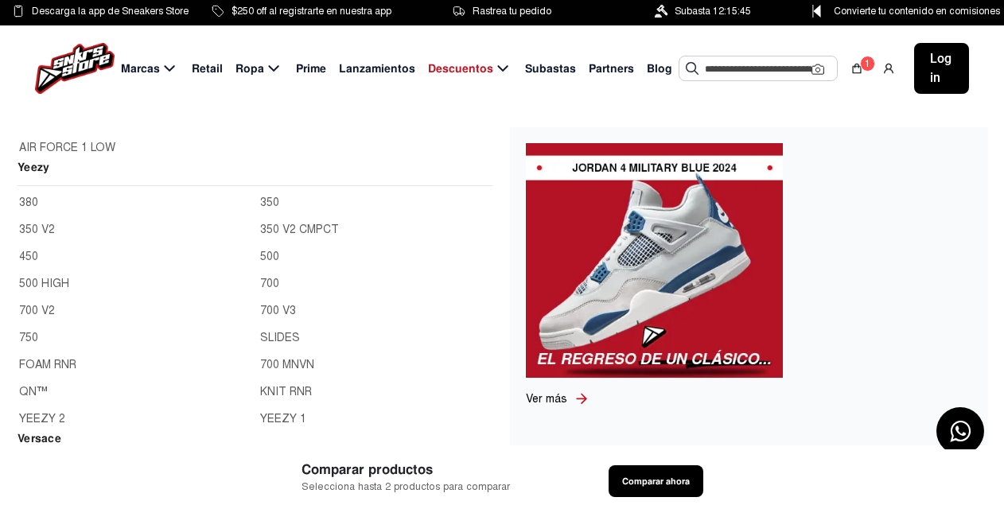
click at [269, 202] on link "350" at bounding box center [375, 203] width 231 height 18
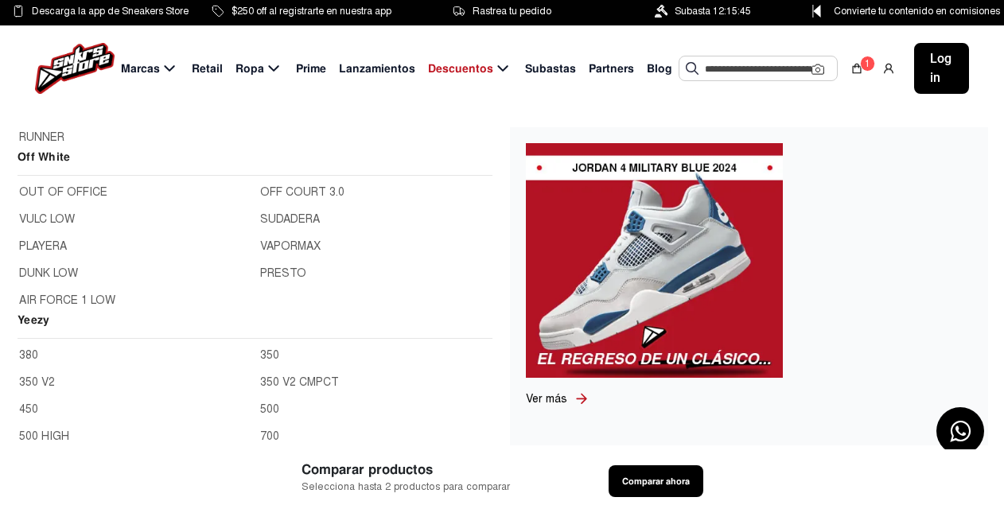
scroll to position [1114, 0]
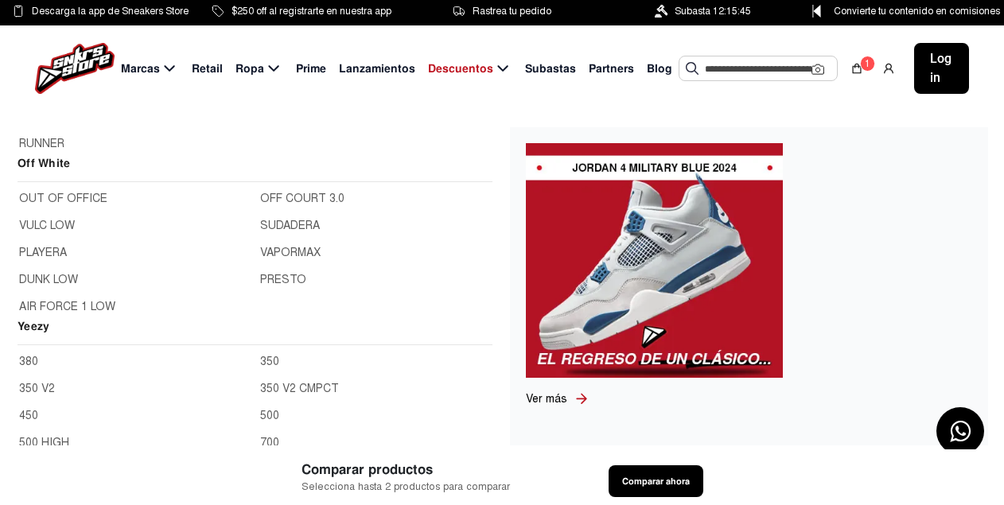
click at [28, 356] on link "380" at bounding box center [134, 362] width 231 height 18
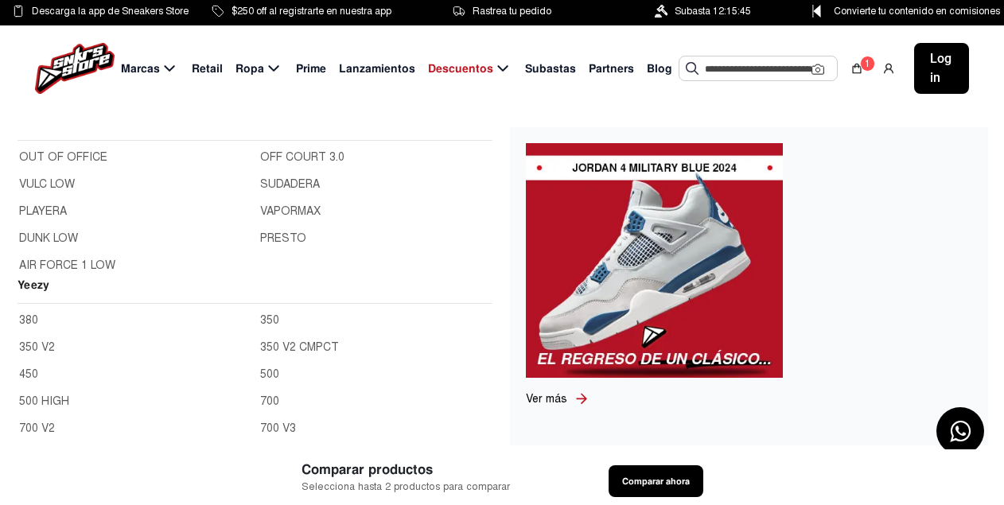
scroll to position [1193, 0]
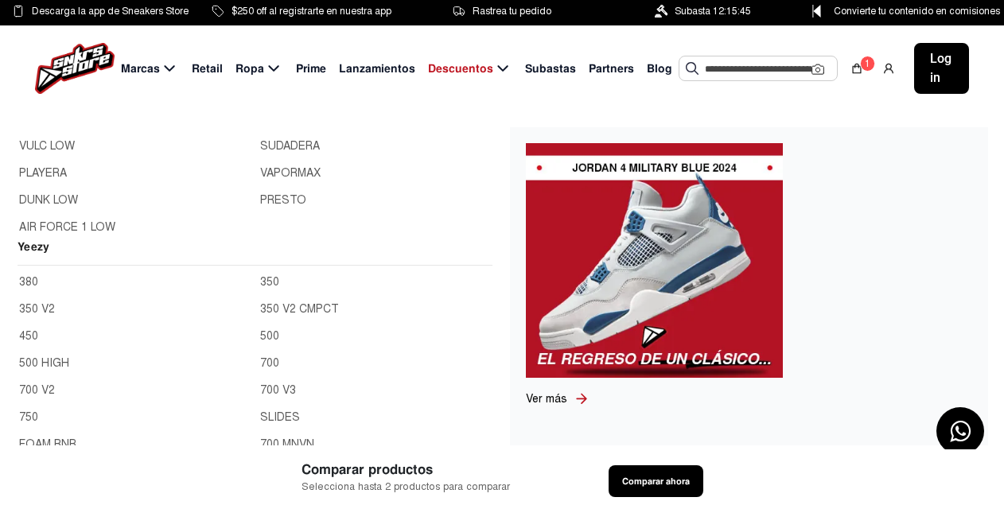
click at [290, 303] on link "350 V2 CMPCT" at bounding box center [375, 310] width 231 height 18
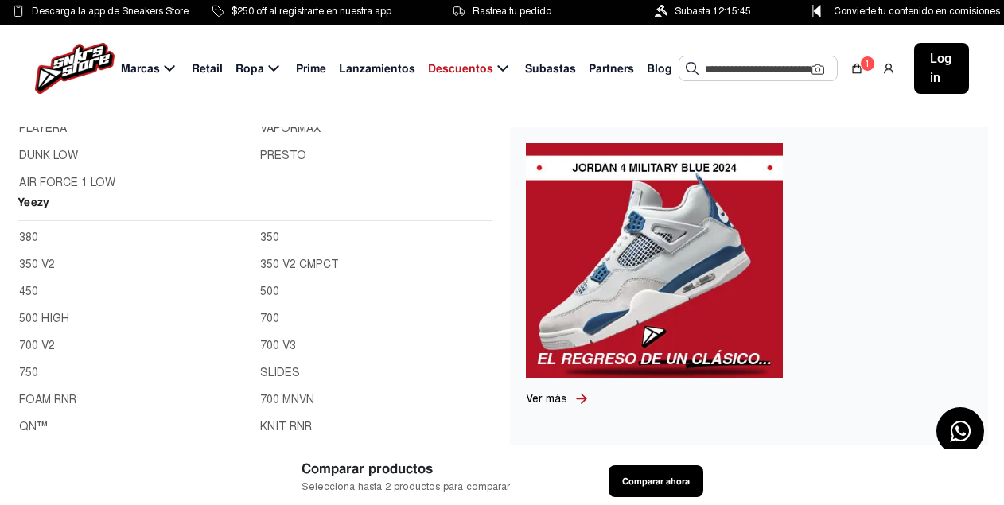
scroll to position [1273, 0]
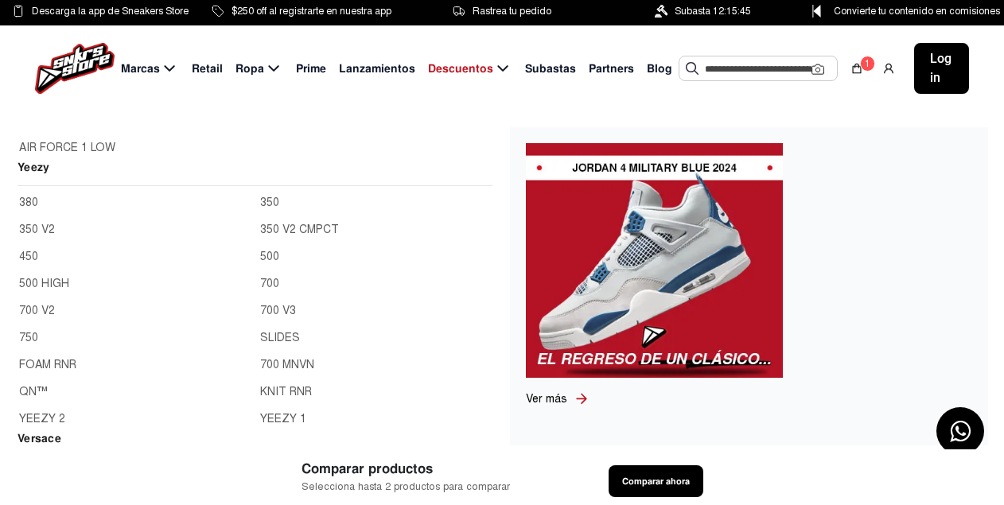
click at [266, 256] on link "500" at bounding box center [375, 257] width 231 height 18
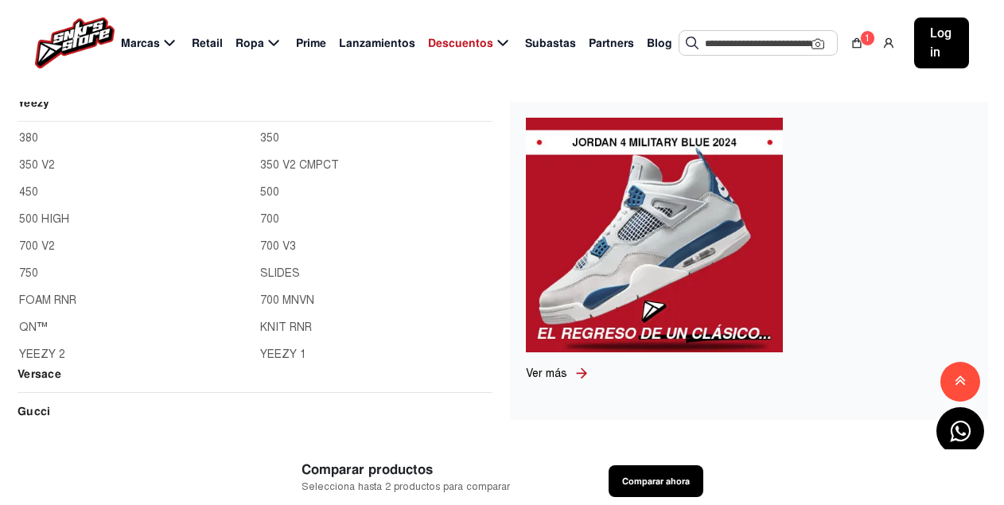
scroll to position [1273, 0]
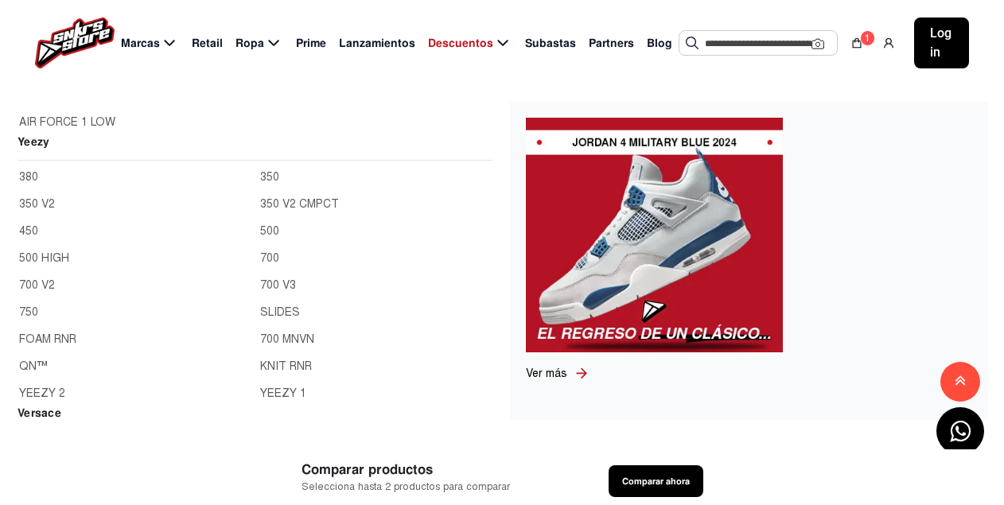
click at [60, 337] on link "FOAM RNR" at bounding box center [134, 340] width 231 height 18
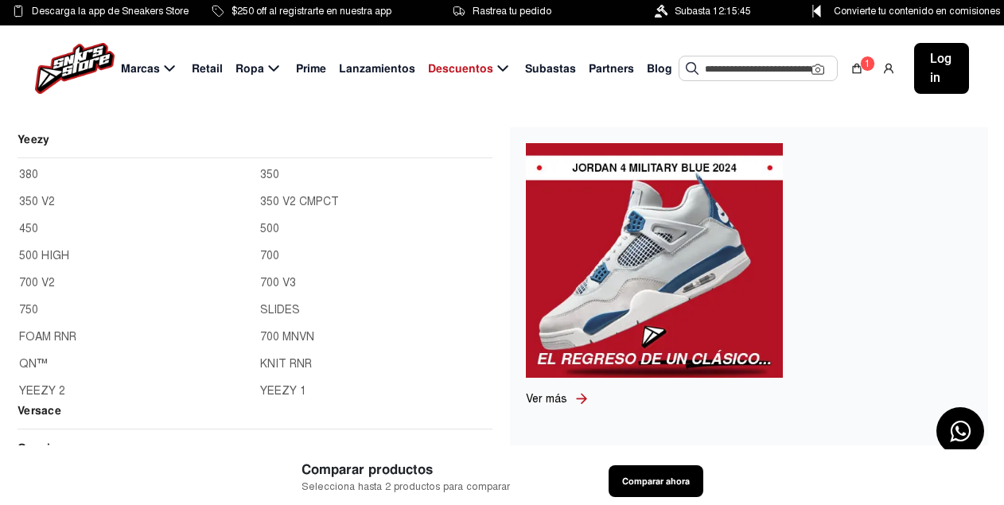
scroll to position [1273, 0]
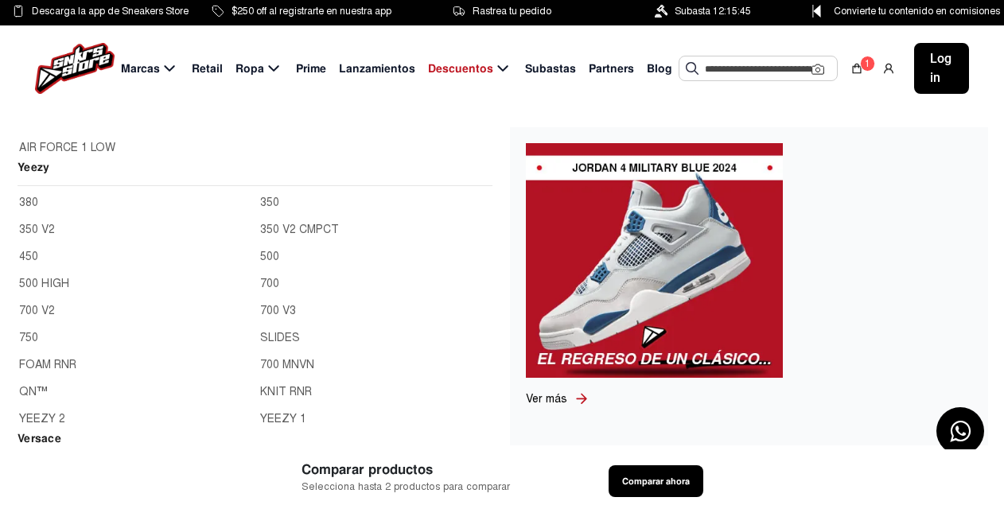
click at [282, 397] on link "KNIT RNR" at bounding box center [375, 392] width 231 height 18
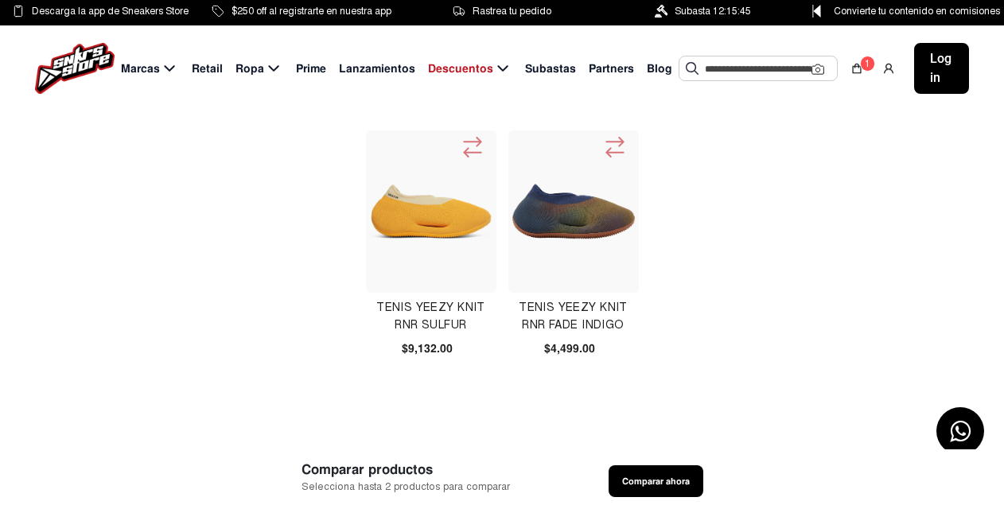
click at [705, 68] on input "text" at bounding box center [758, 68] width 107 height 24
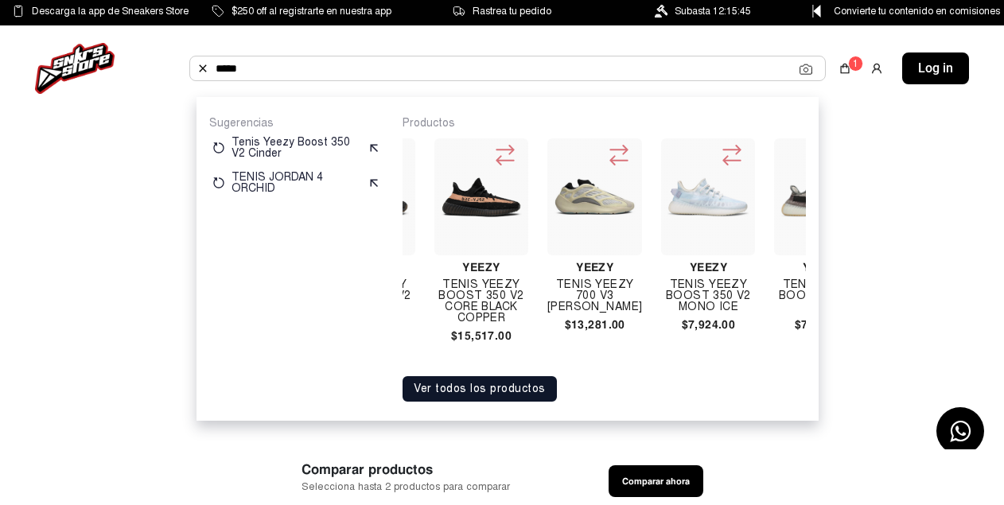
scroll to position [0, 1379]
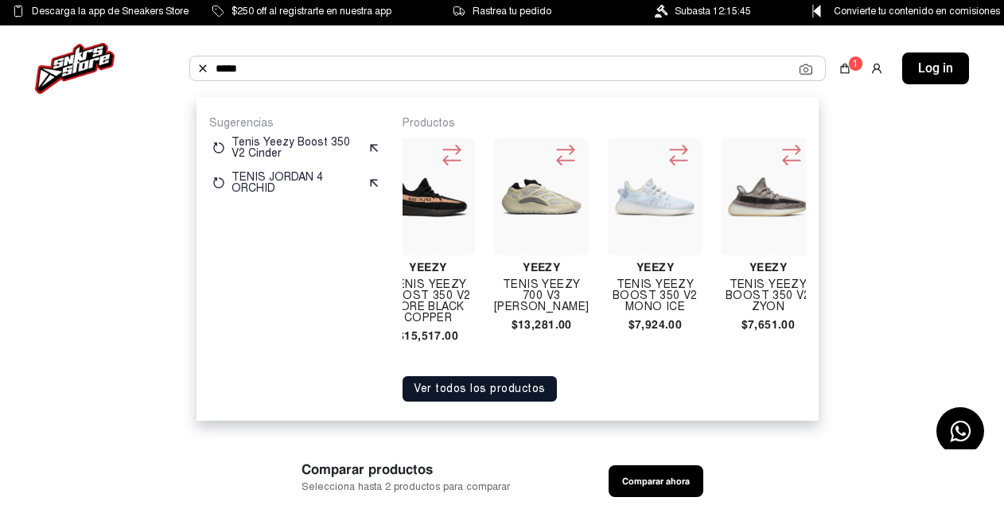
type input "*****"
click at [635, 293] on h4 "Tenis Yeezy Boost 350 V2 Mono Ice" at bounding box center [655, 295] width 94 height 33
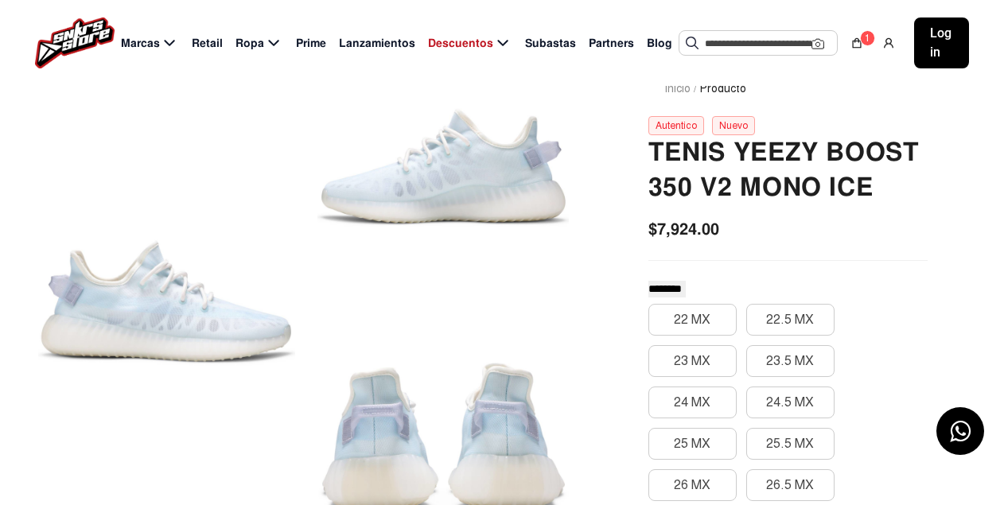
scroll to position [80, 0]
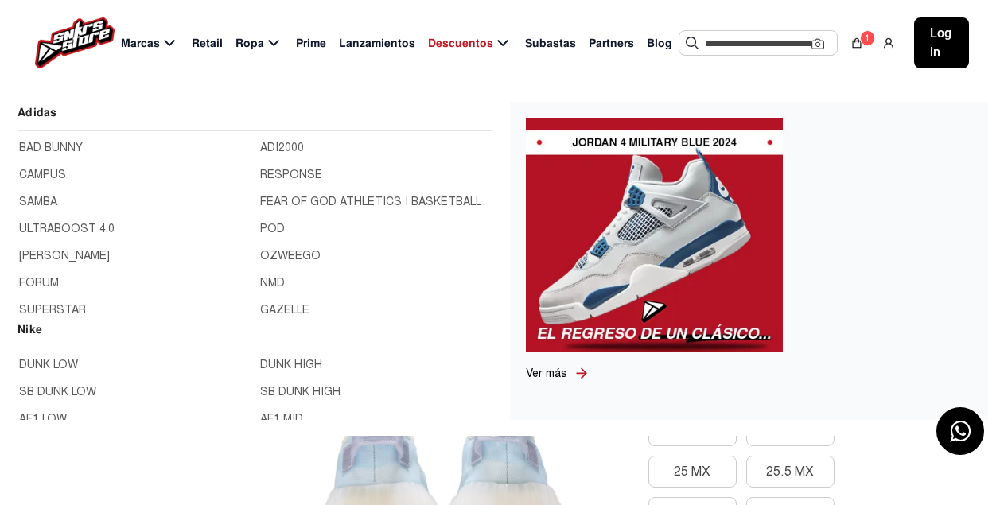
click at [169, 35] on icon at bounding box center [169, 43] width 19 height 20
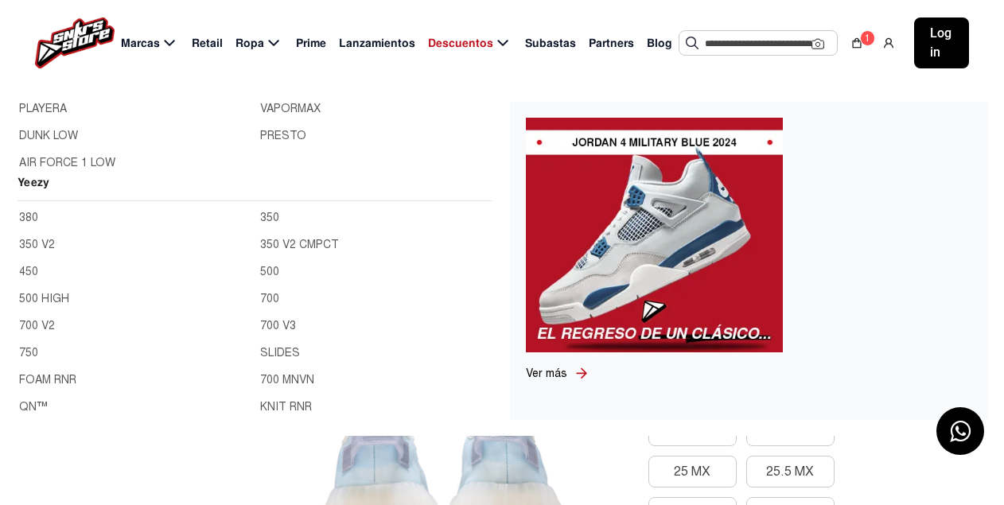
scroll to position [1193, 0]
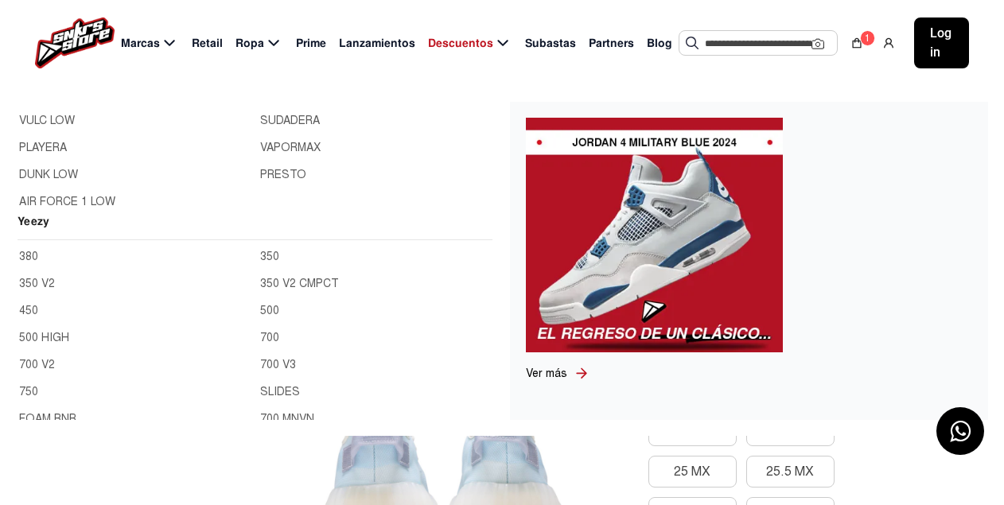
click at [266, 282] on link "350 V2 CMPCT" at bounding box center [375, 284] width 231 height 18
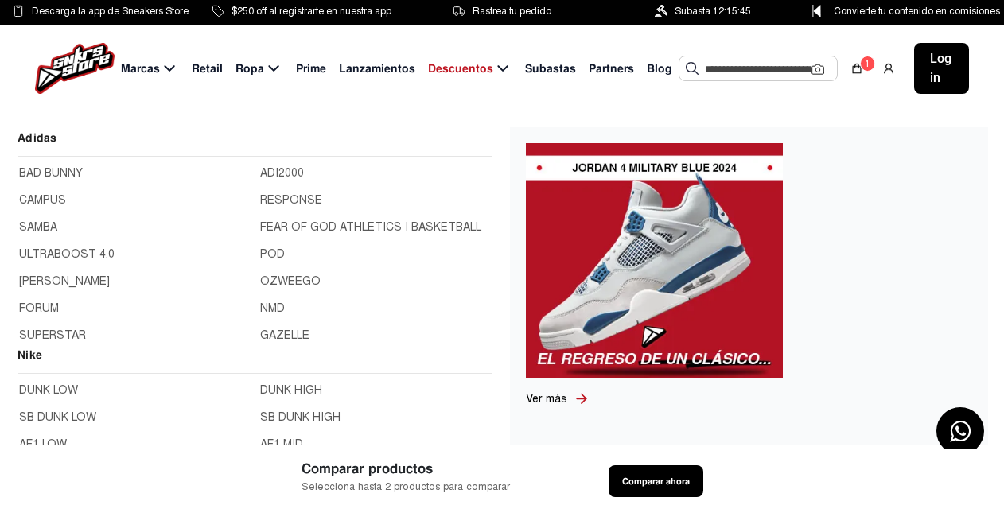
click at [983, 212] on div "Ver más" at bounding box center [749, 286] width 478 height 318
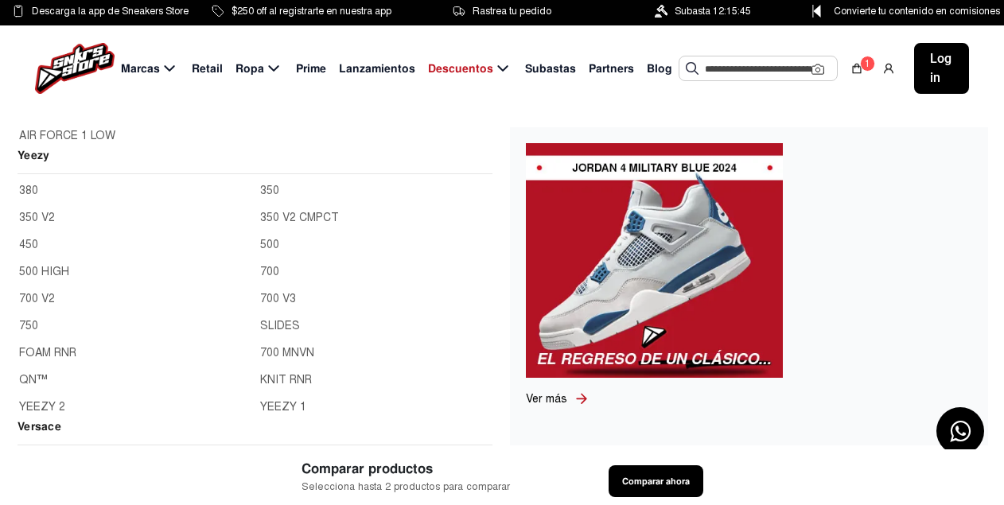
scroll to position [1193, 0]
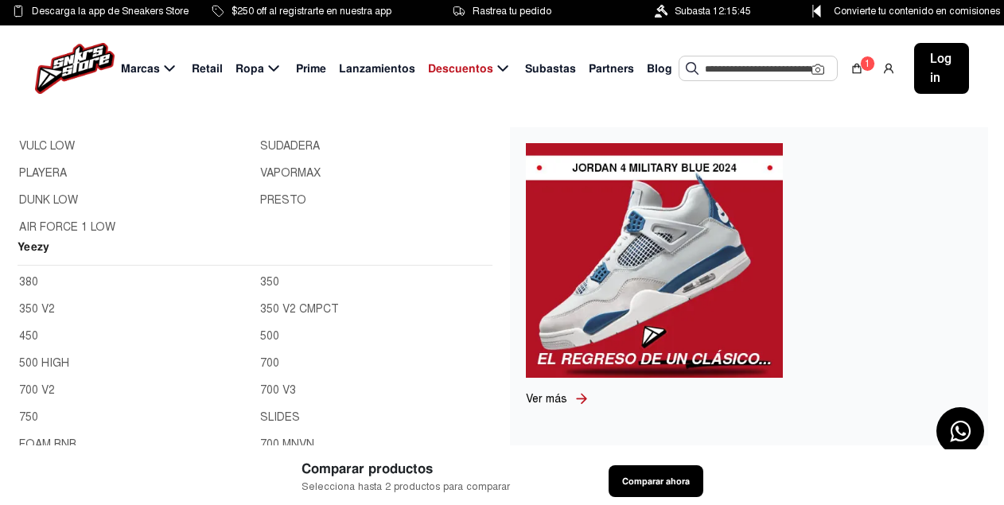
click at [48, 301] on link "350 V2" at bounding box center [134, 310] width 231 height 18
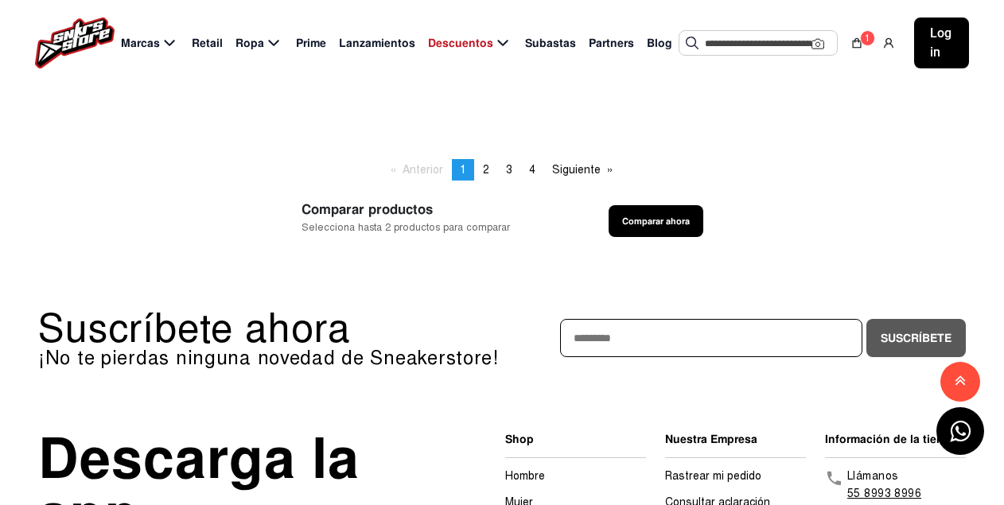
scroll to position [1114, 0]
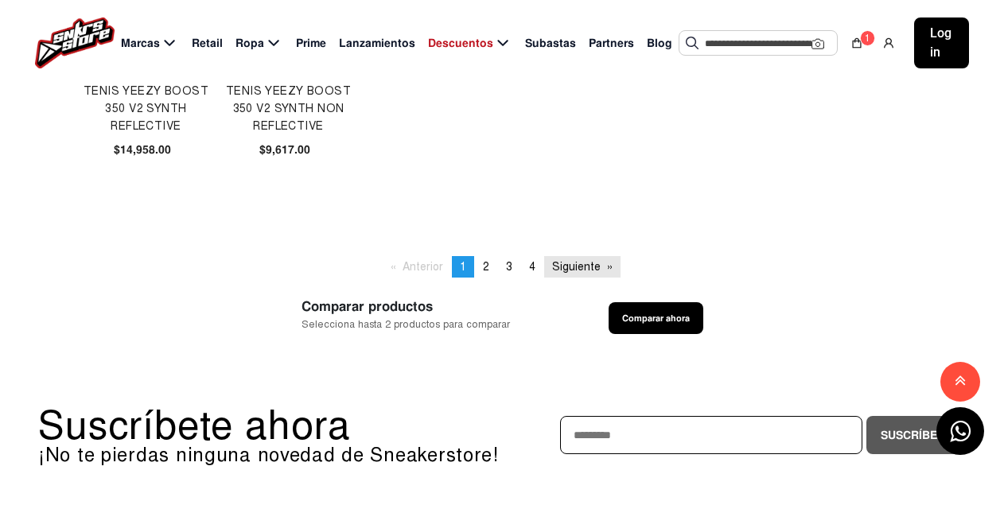
click at [579, 272] on link "Siguiente page" at bounding box center [582, 266] width 76 height 21
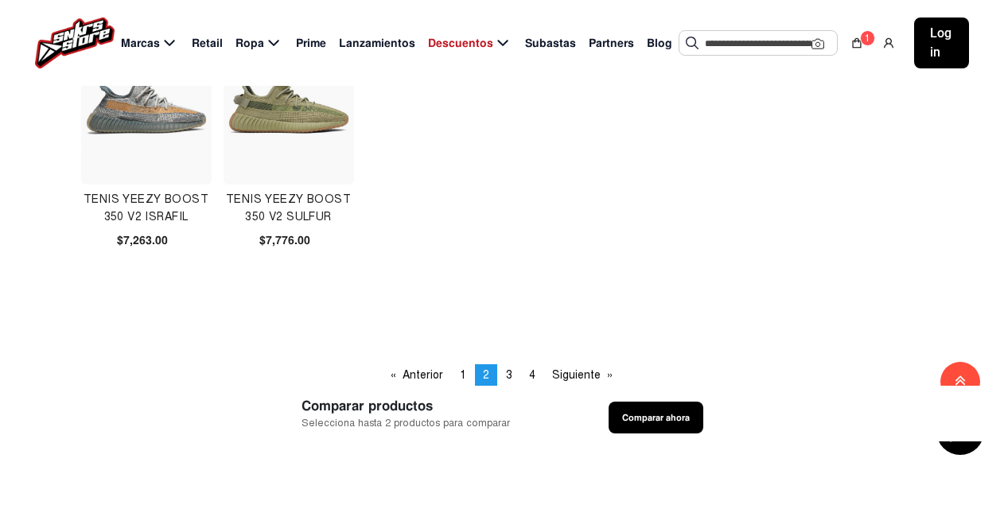
scroll to position [1034, 0]
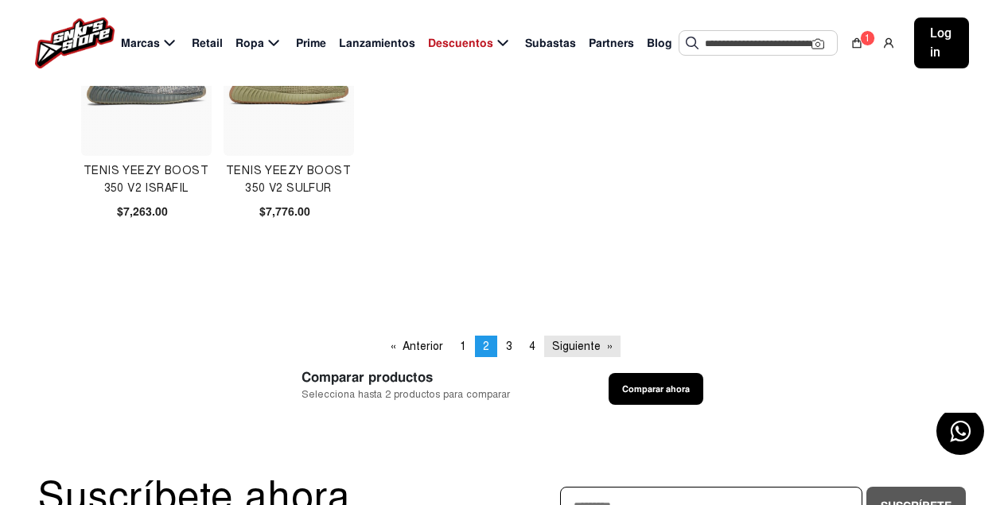
click at [581, 336] on link "Siguiente page" at bounding box center [582, 346] width 76 height 21
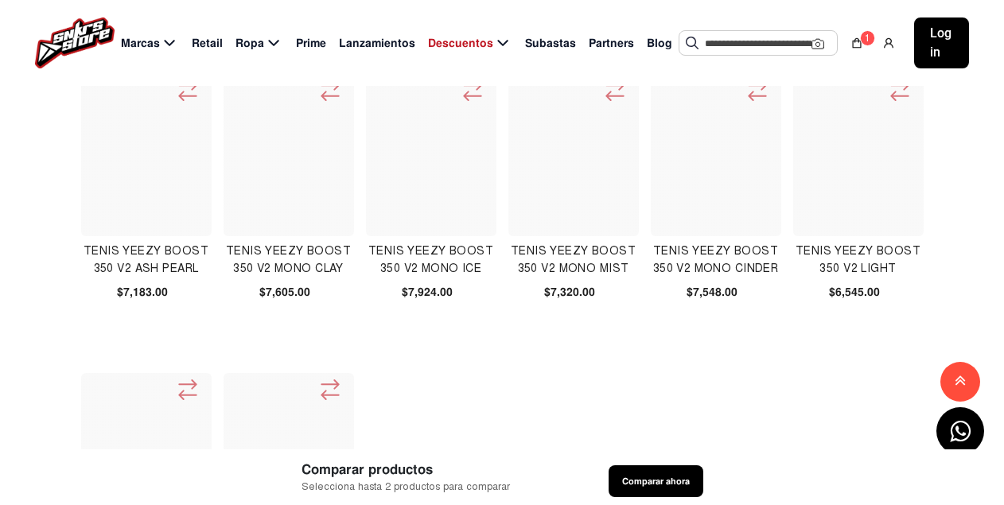
scroll to position [636, 0]
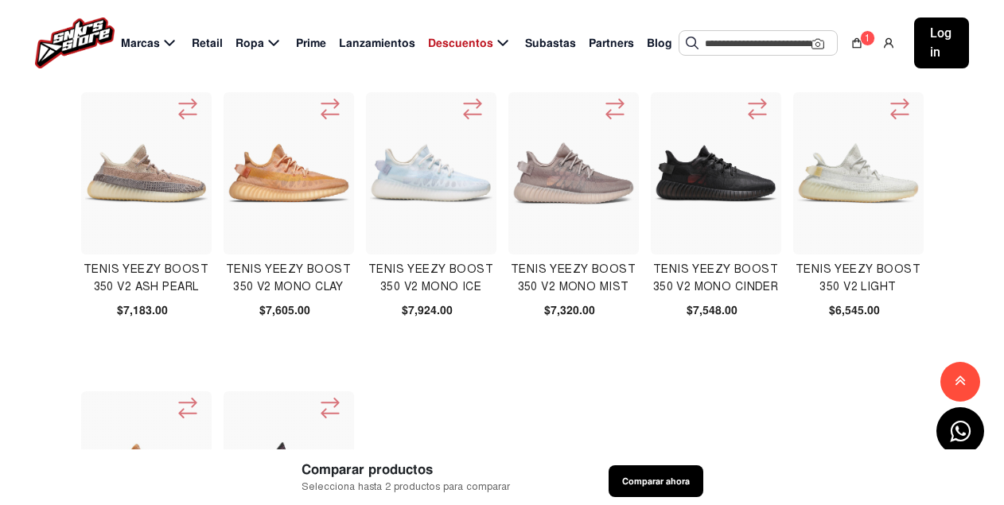
click at [690, 195] on img at bounding box center [716, 173] width 123 height 123
click at [544, 193] on img at bounding box center [573, 173] width 123 height 123
click at [822, 216] on img at bounding box center [858, 173] width 123 height 123
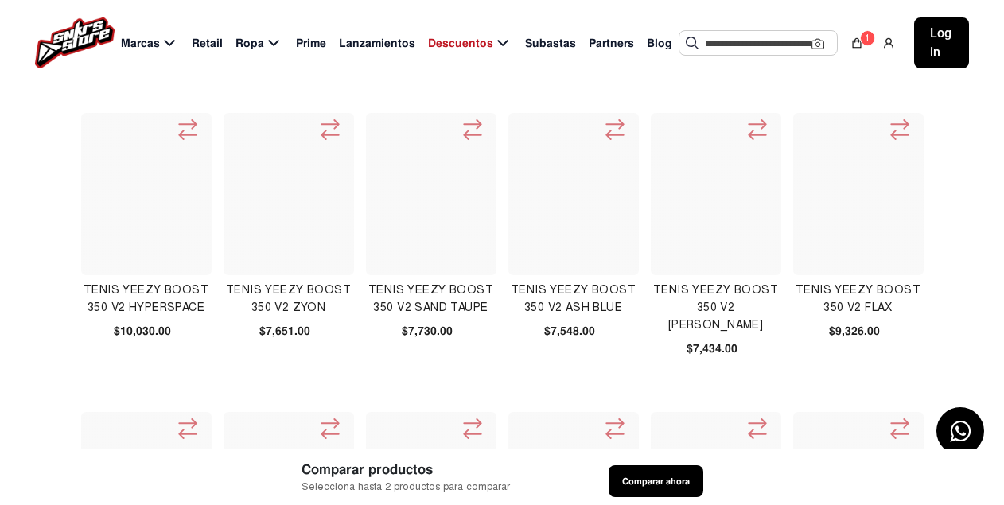
scroll to position [316, 0]
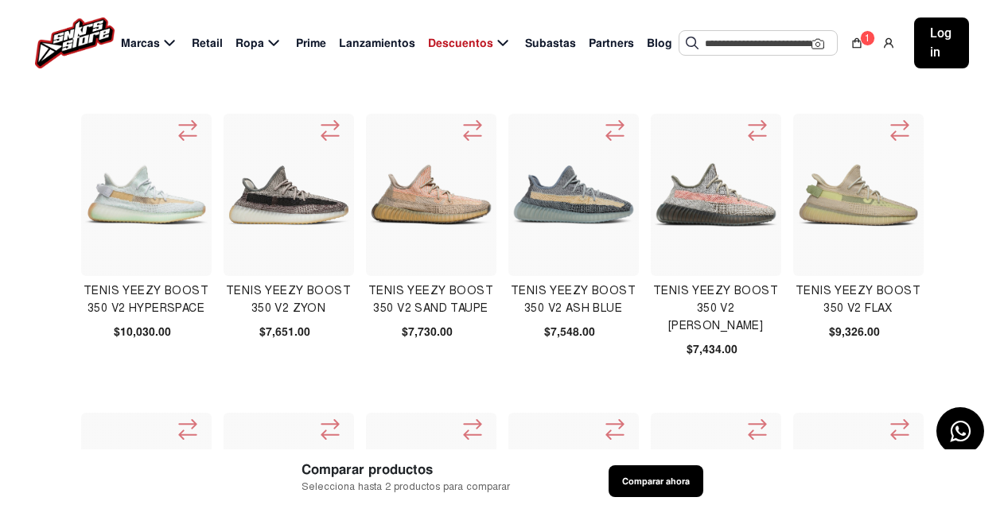
click at [133, 227] on img at bounding box center [146, 195] width 123 height 123
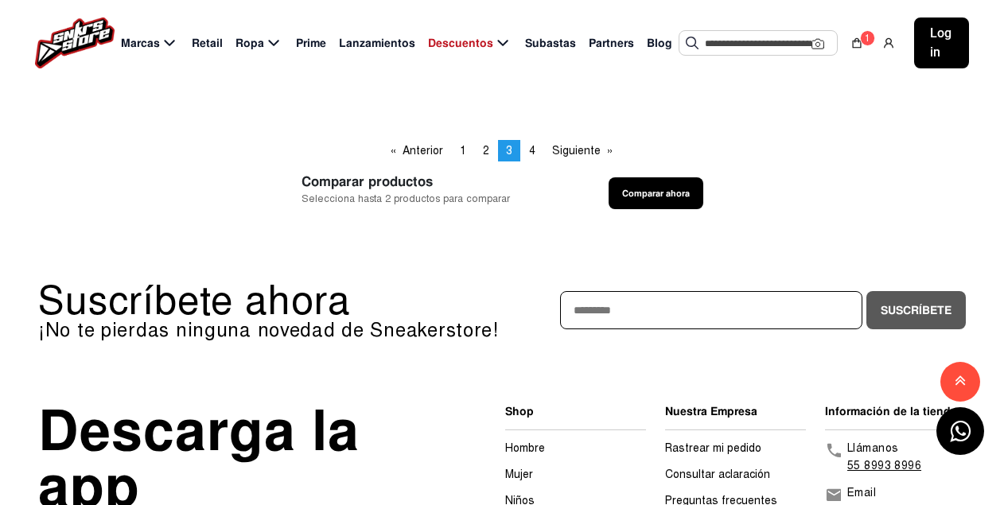
scroll to position [1034, 0]
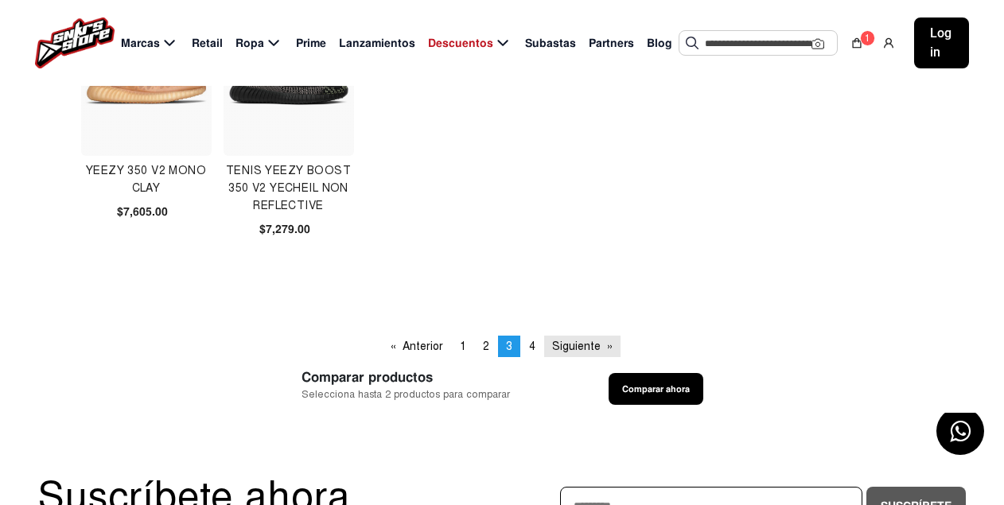
click at [571, 340] on link "Siguiente page" at bounding box center [582, 346] width 76 height 21
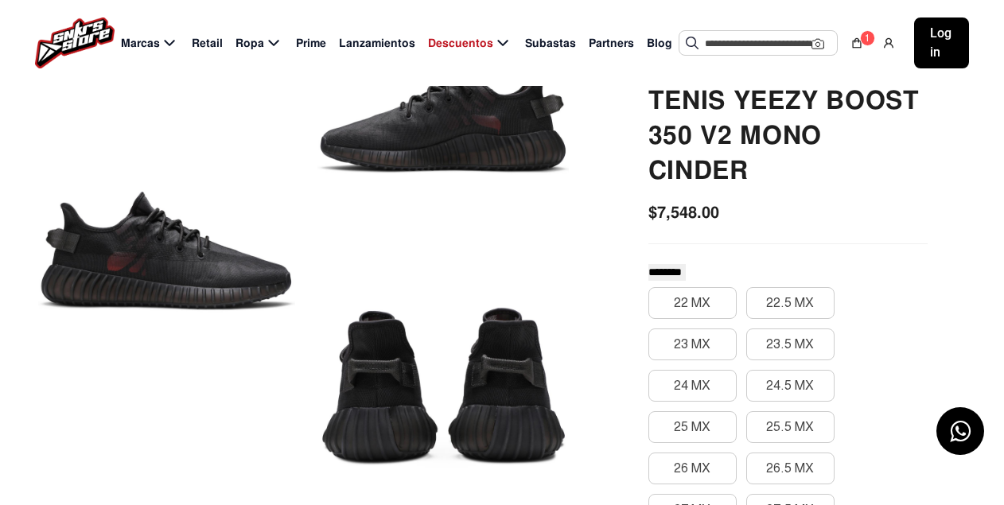
scroll to position [80, 0]
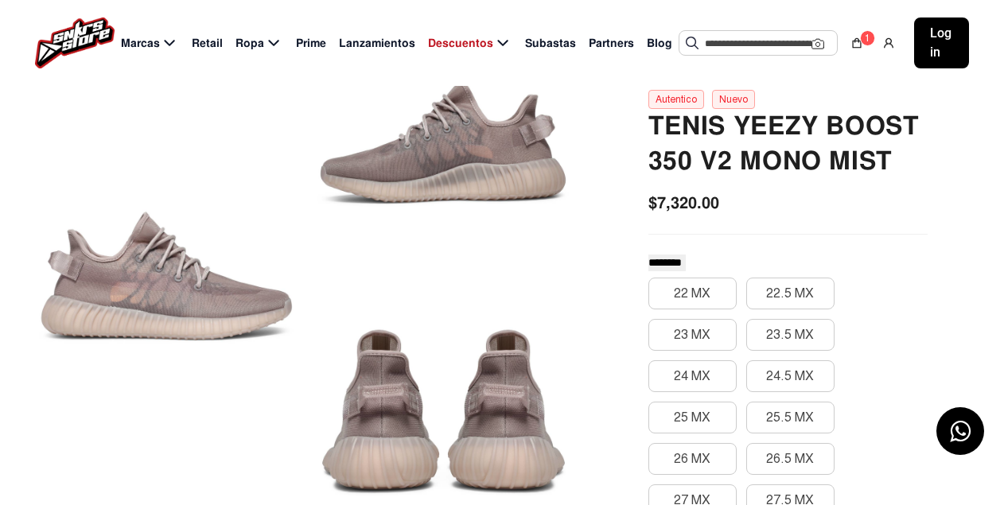
scroll to position [69, 0]
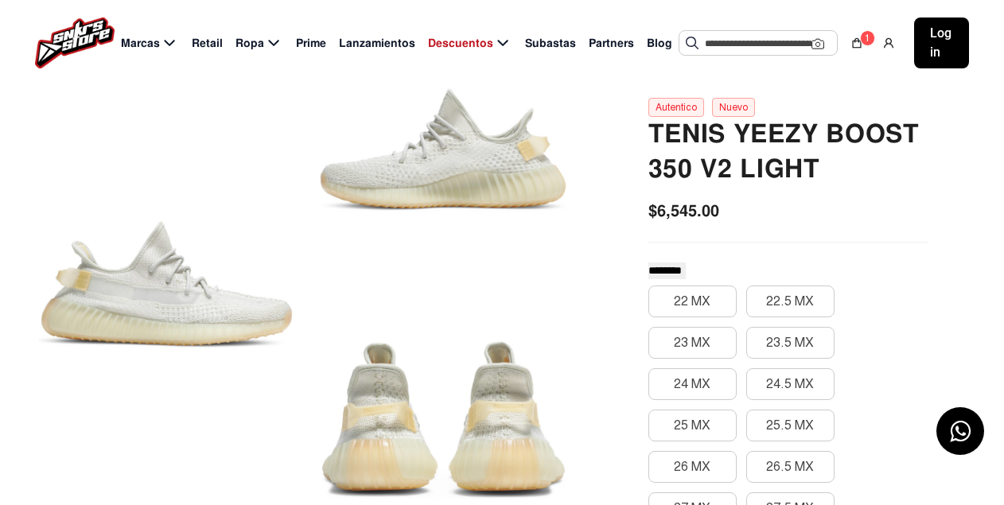
scroll to position [126, 0]
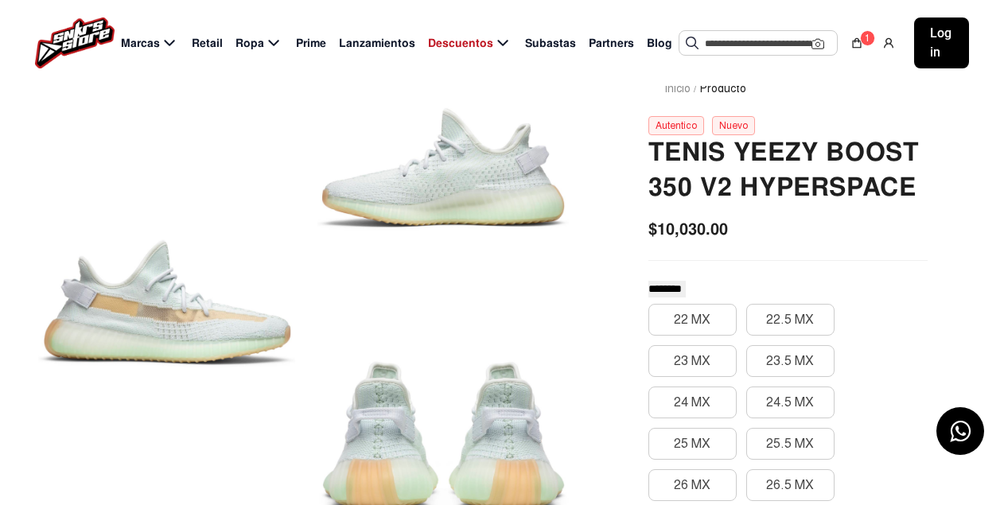
scroll to position [80, 0]
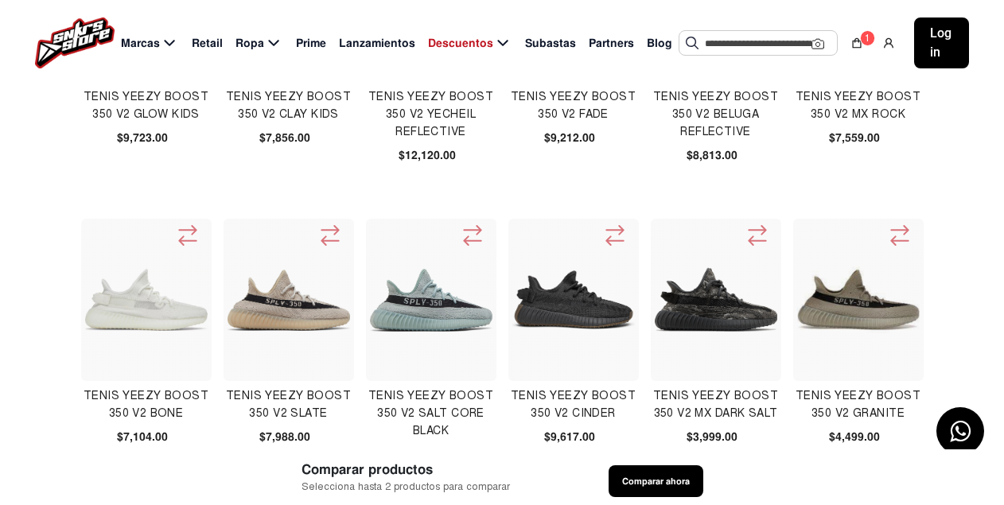
scroll to position [239, 0]
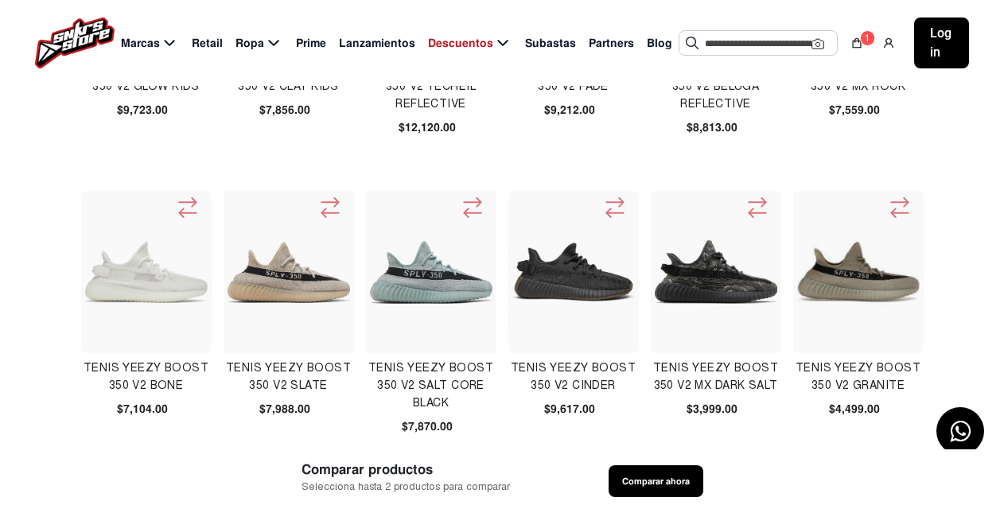
click at [166, 325] on div at bounding box center [146, 272] width 130 height 162
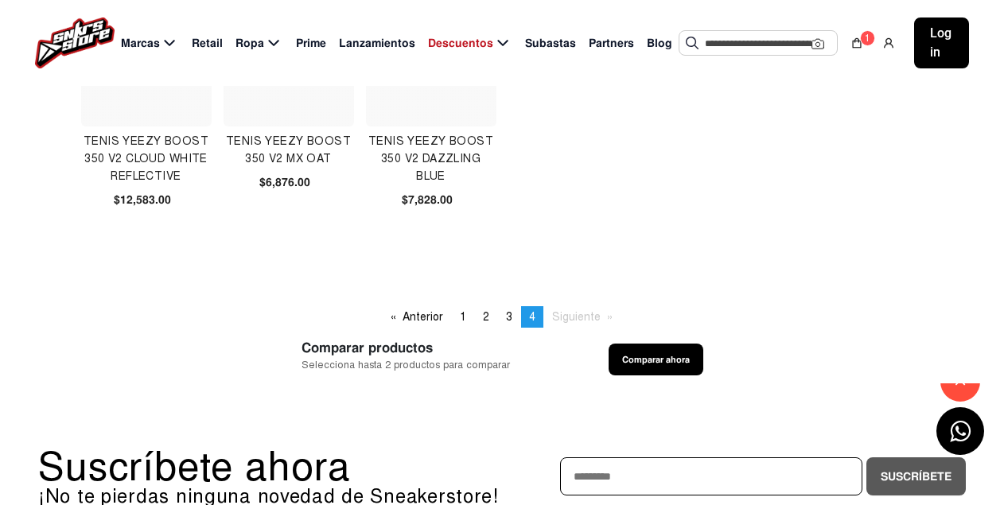
scroll to position [716, 0]
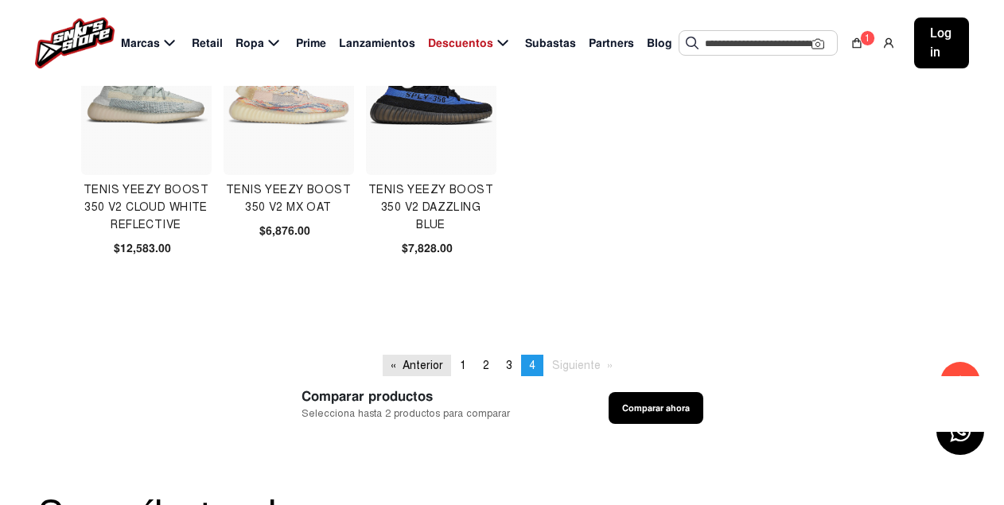
click at [432, 360] on link "Anterior page" at bounding box center [417, 365] width 68 height 21
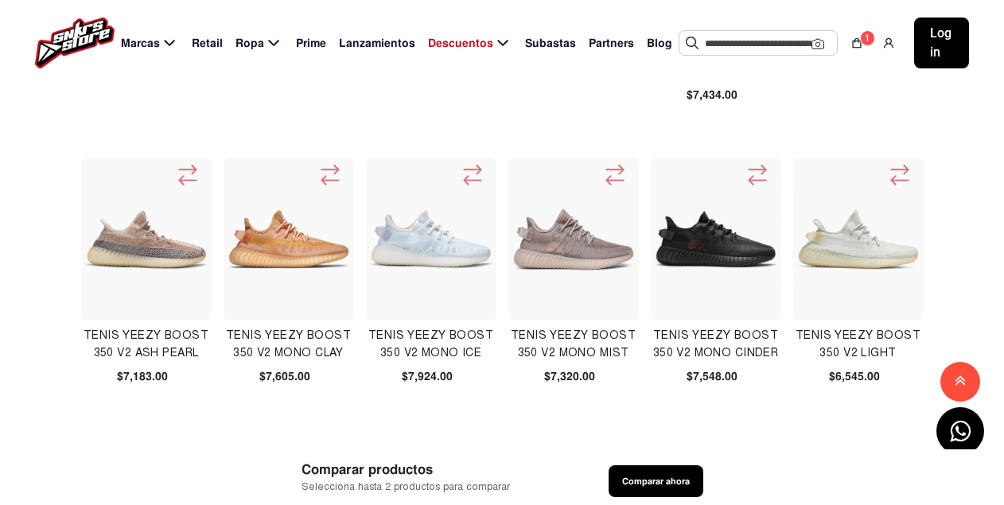
scroll to position [1034, 0]
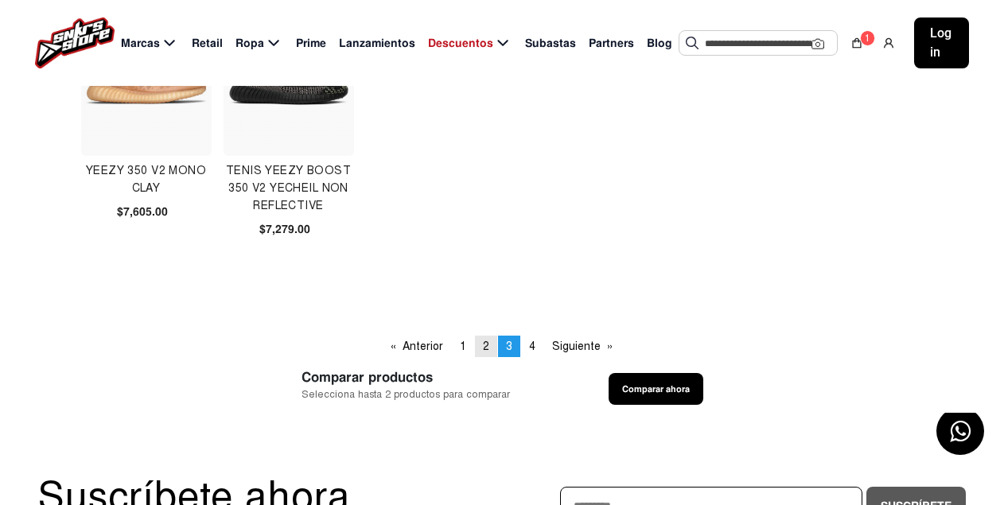
click at [484, 348] on span "2" at bounding box center [486, 347] width 6 height 14
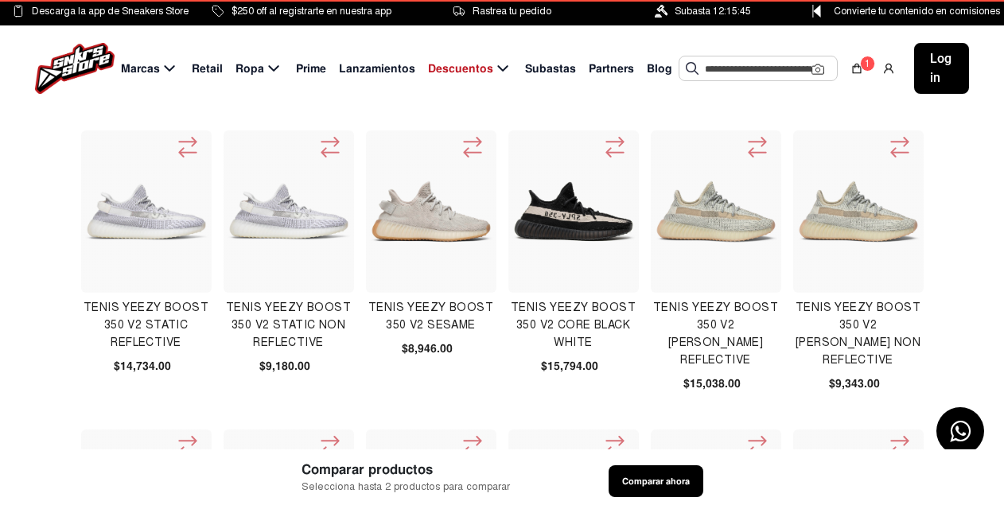
click at [434, 228] on img at bounding box center [431, 211] width 123 height 123
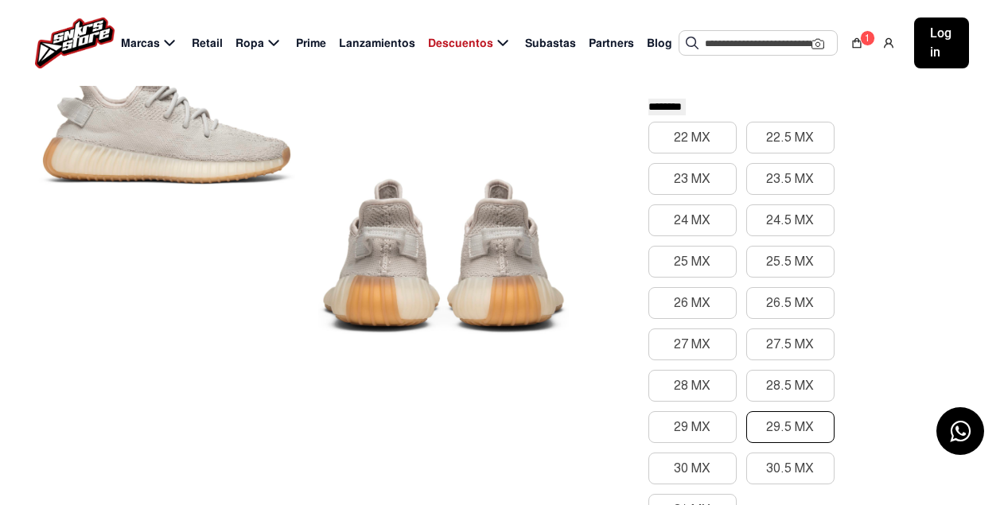
scroll to position [318, 0]
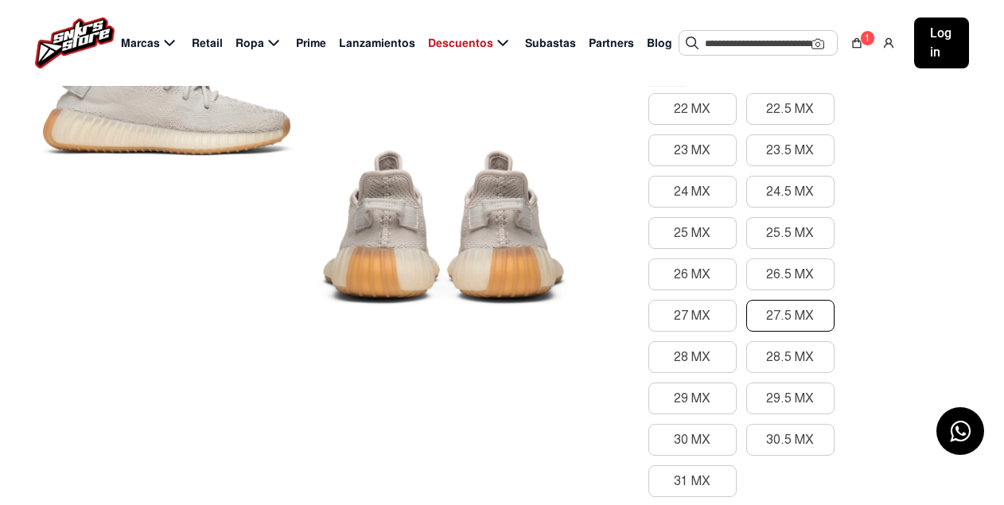
click at [768, 321] on button "27.5 MX" at bounding box center [790, 316] width 88 height 32
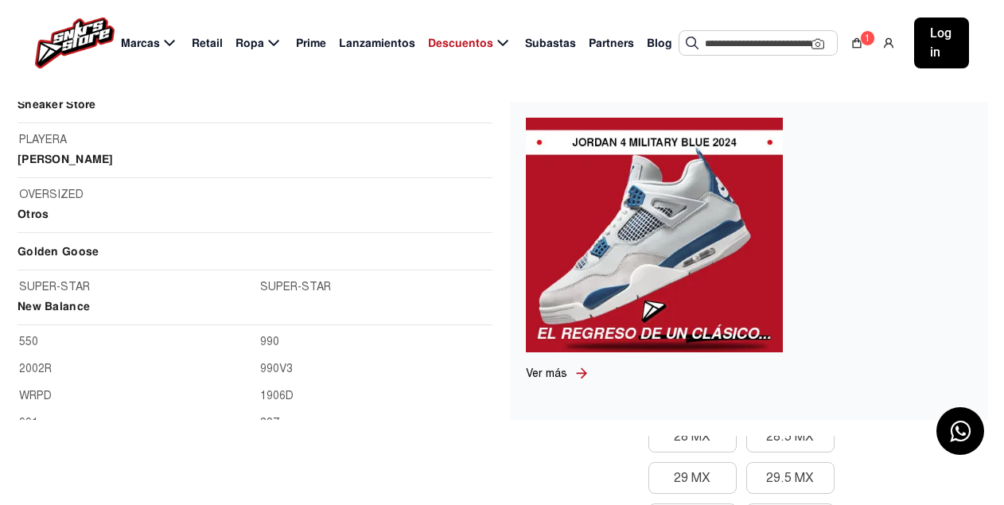
scroll to position [2227, 0]
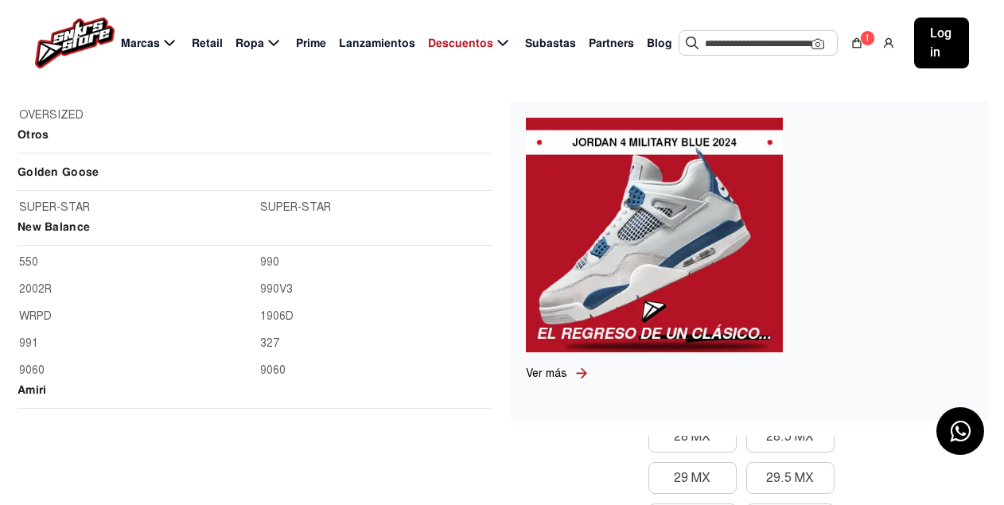
click at [32, 368] on link "9060" at bounding box center [134, 371] width 231 height 18
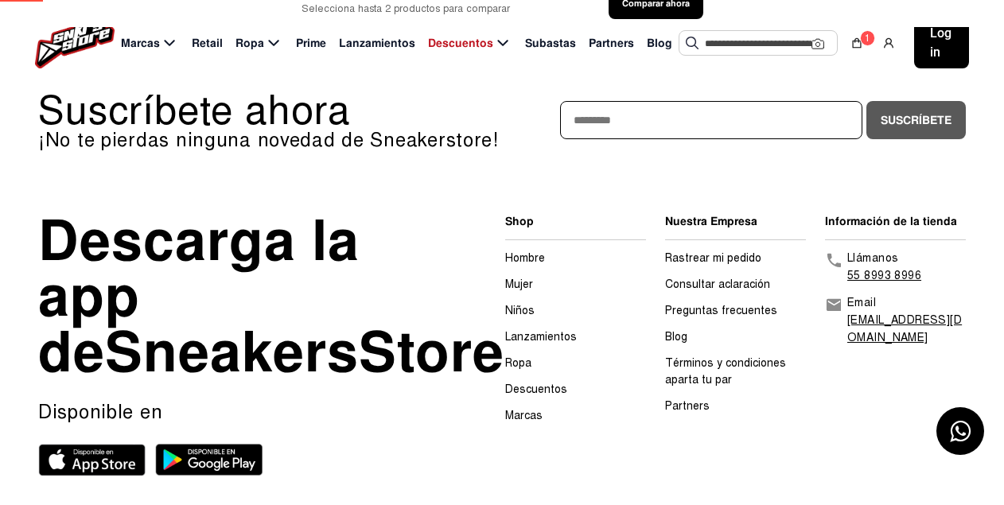
scroll to position [18, 0]
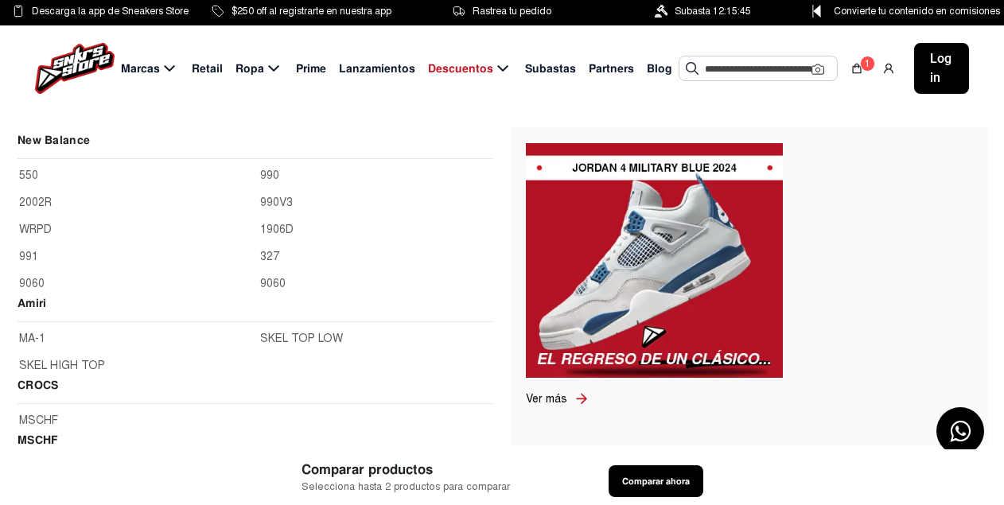
scroll to position [2301, 0]
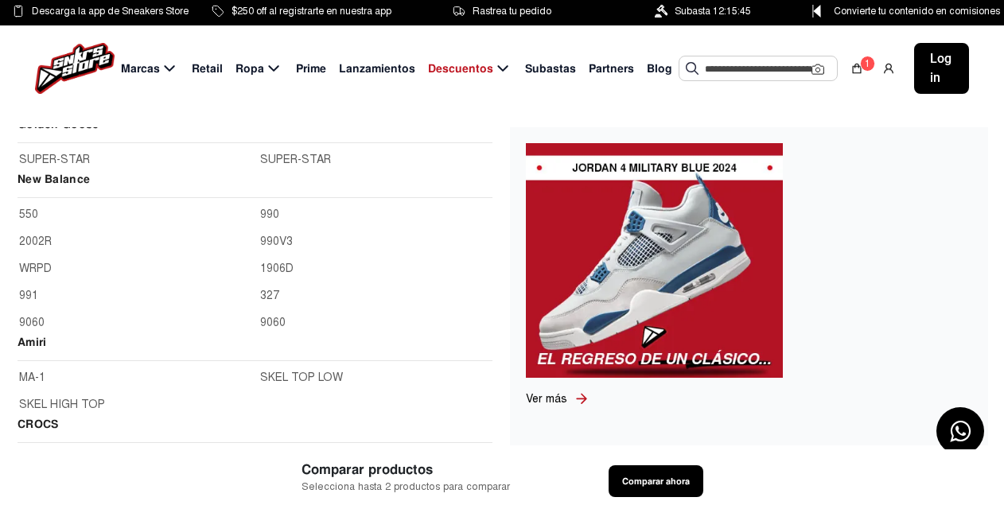
click at [270, 324] on link "9060" at bounding box center [375, 323] width 231 height 18
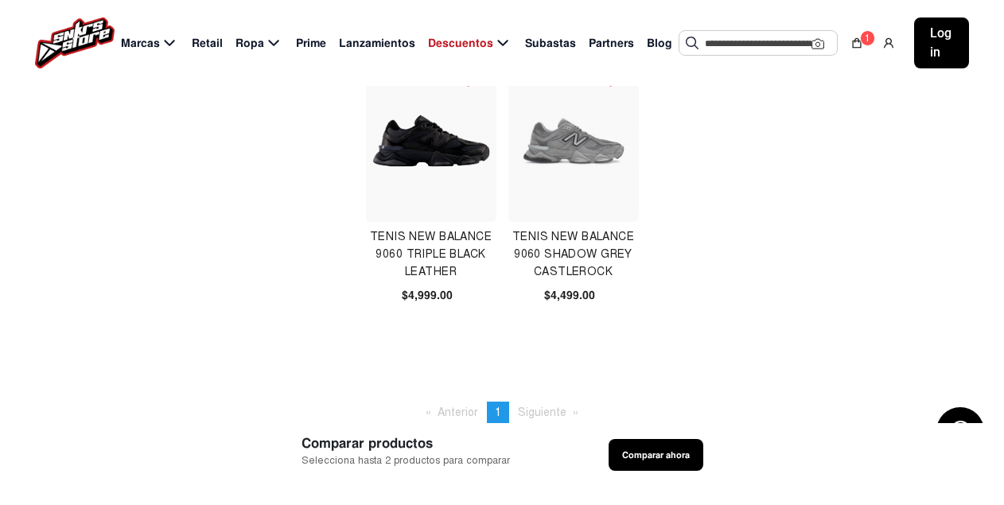
scroll to position [0, 0]
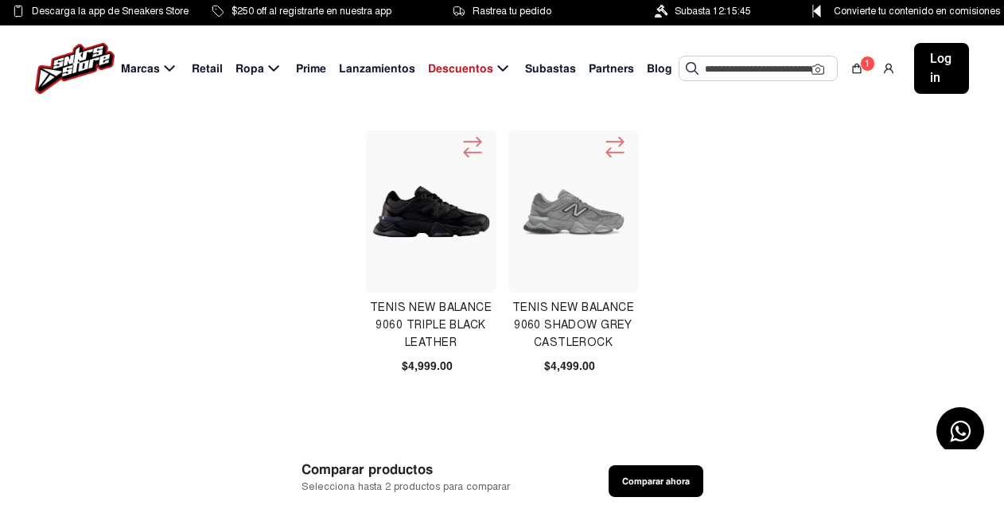
click at [583, 229] on img at bounding box center [573, 212] width 123 height 56
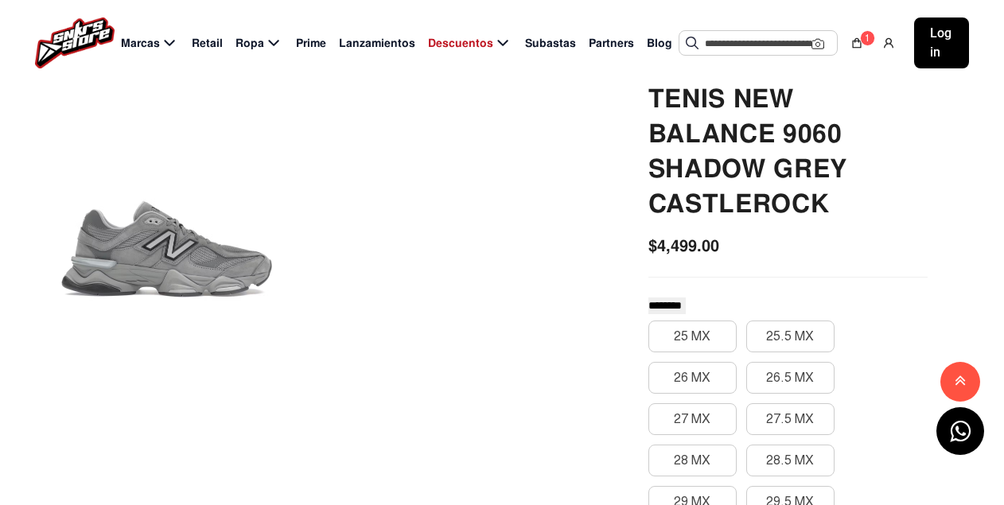
scroll to position [159, 0]
